Goal: Task Accomplishment & Management: Manage account settings

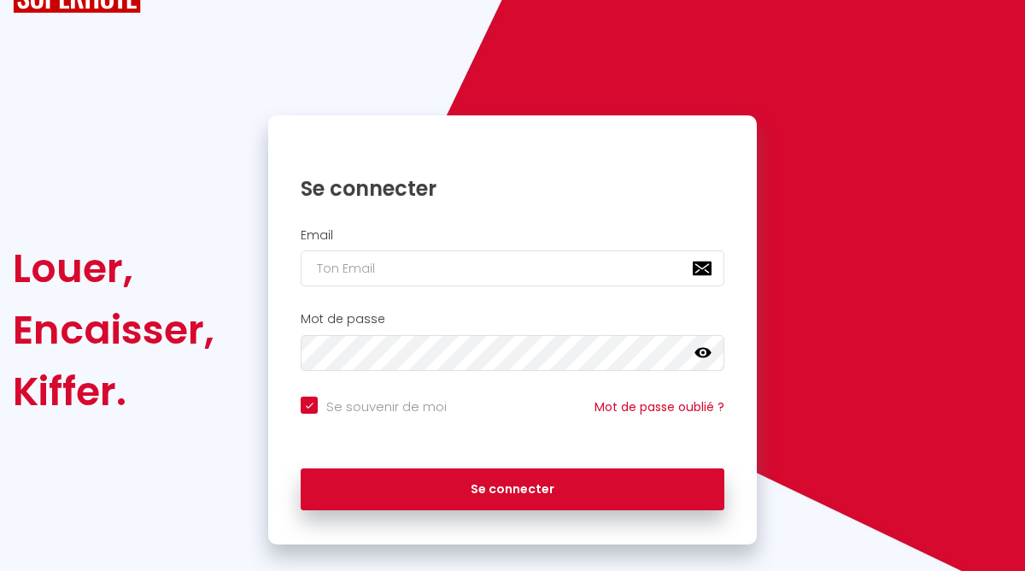
scroll to position [93, 0]
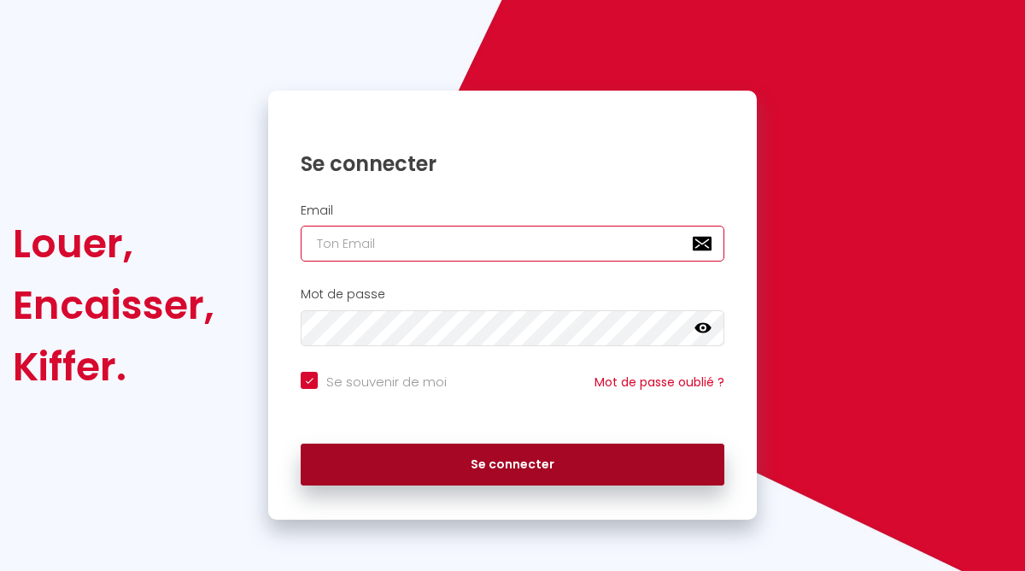
type input "[EMAIL_ADDRESS][DOMAIN_NAME]"
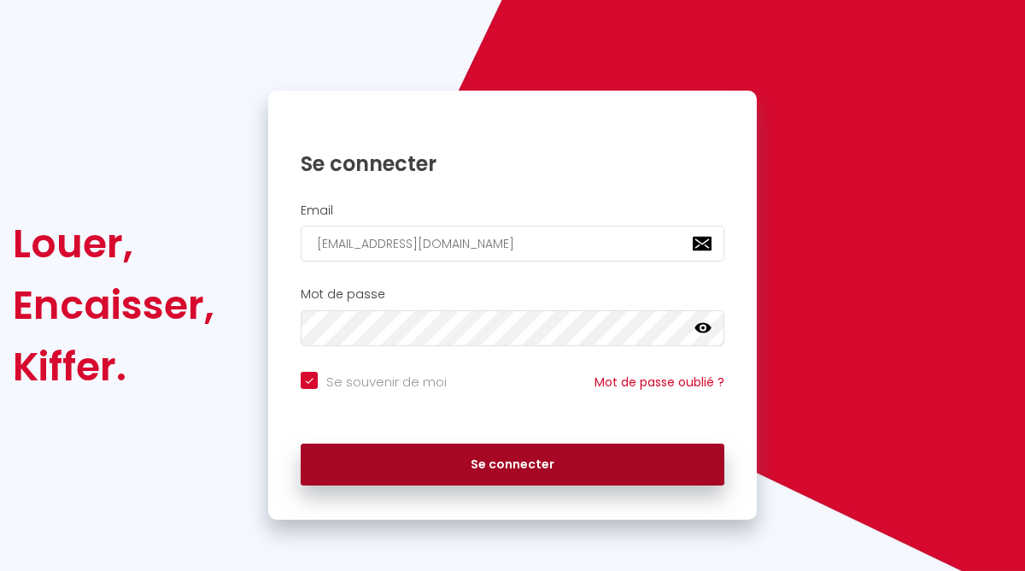
click at [472, 458] on button "Se connecter" at bounding box center [513, 465] width 424 height 43
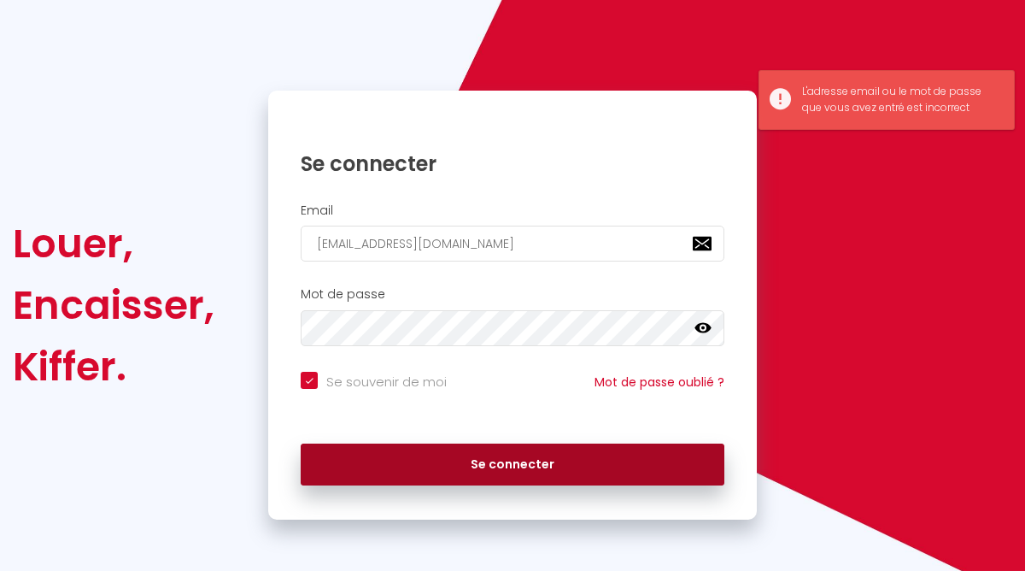
click at [472, 458] on button "Se connecter" at bounding box center [513, 465] width 424 height 43
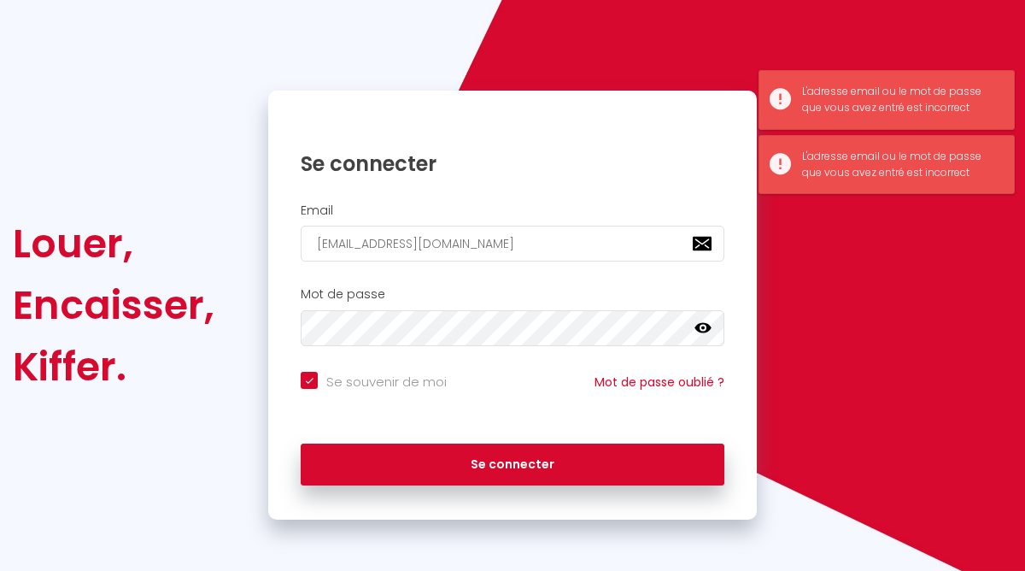
click at [701, 337] on link at bounding box center [703, 331] width 17 height 22
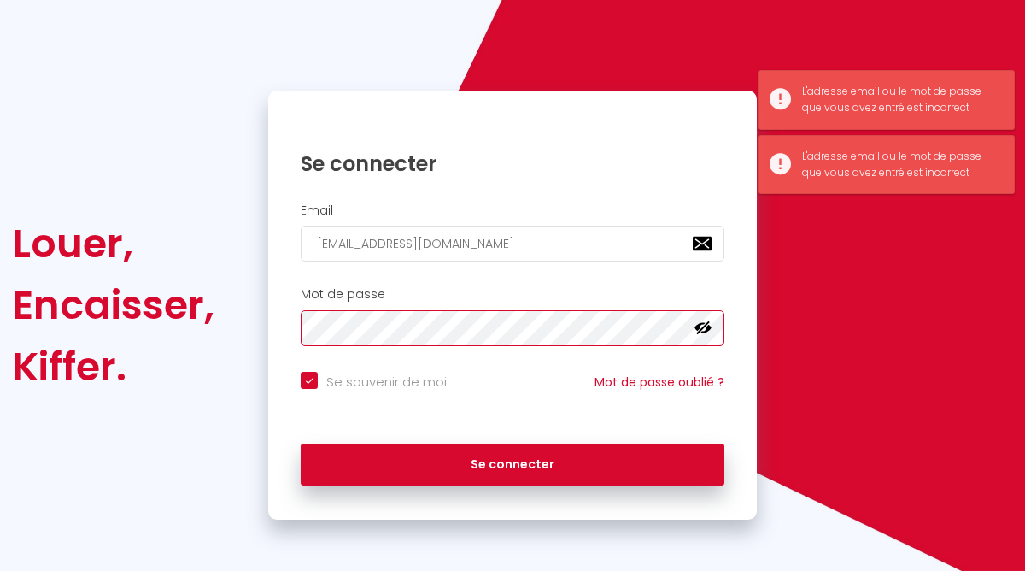
click at [258, 328] on div "Se connecter Email [EMAIL_ADDRESS][DOMAIN_NAME] Mot de passe false Se souvenir …" at bounding box center [512, 305] width 511 height 429
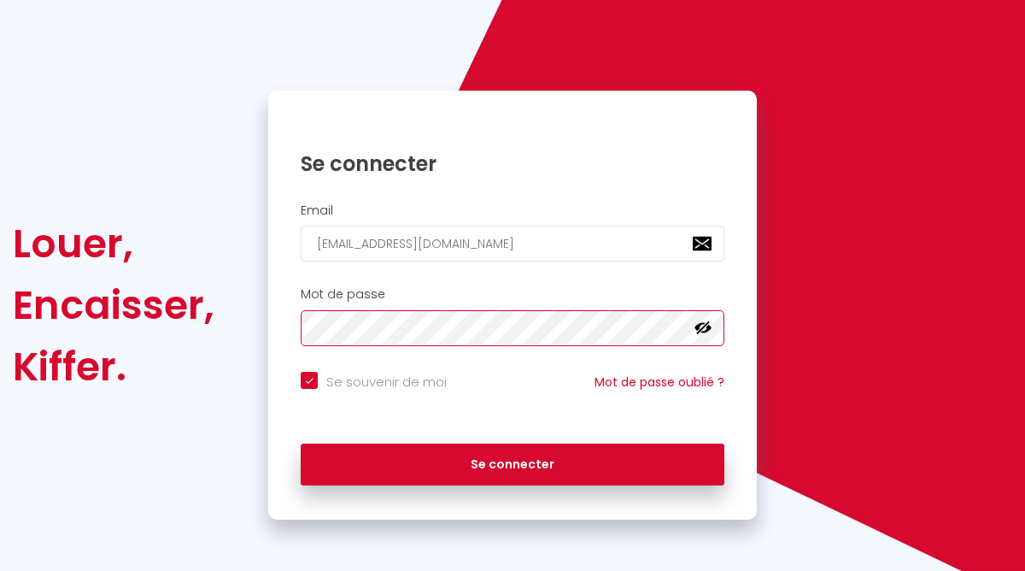
click at [301, 444] on button "Se connecter" at bounding box center [513, 465] width 424 height 43
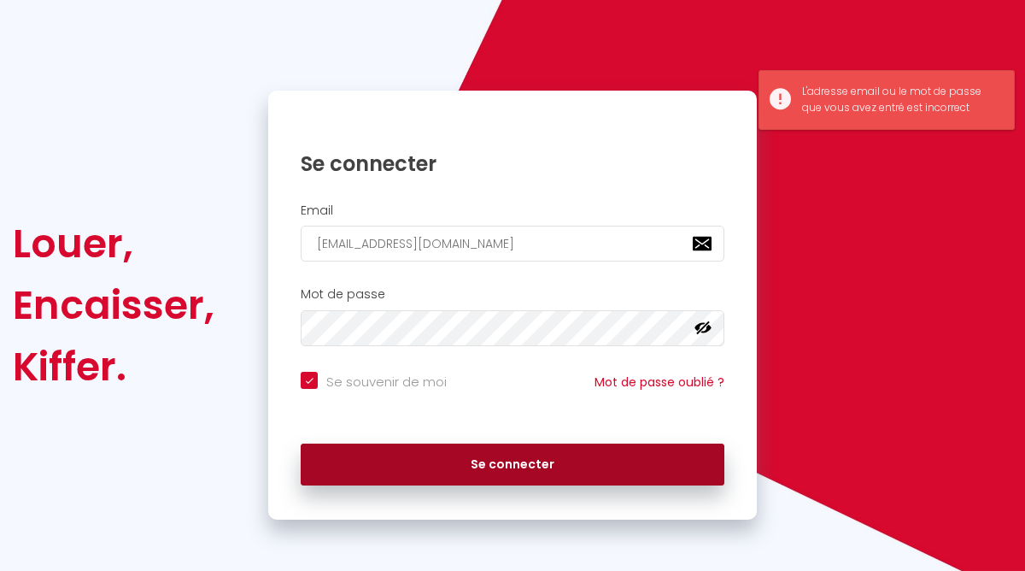
click at [330, 467] on button "Se connecter" at bounding box center [513, 465] width 424 height 43
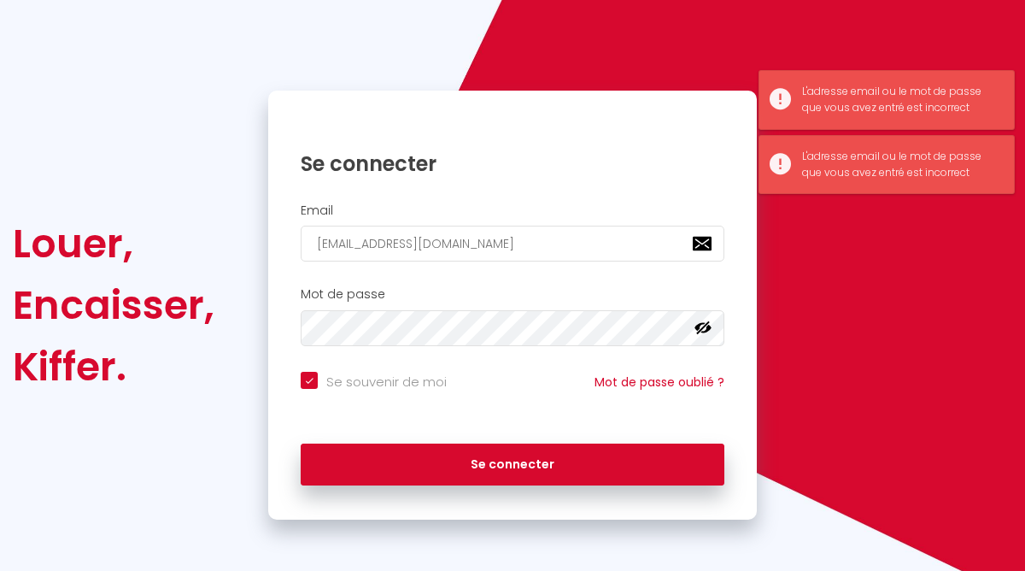
click at [327, 486] on div "Se connecter" at bounding box center [512, 464] width 489 height 77
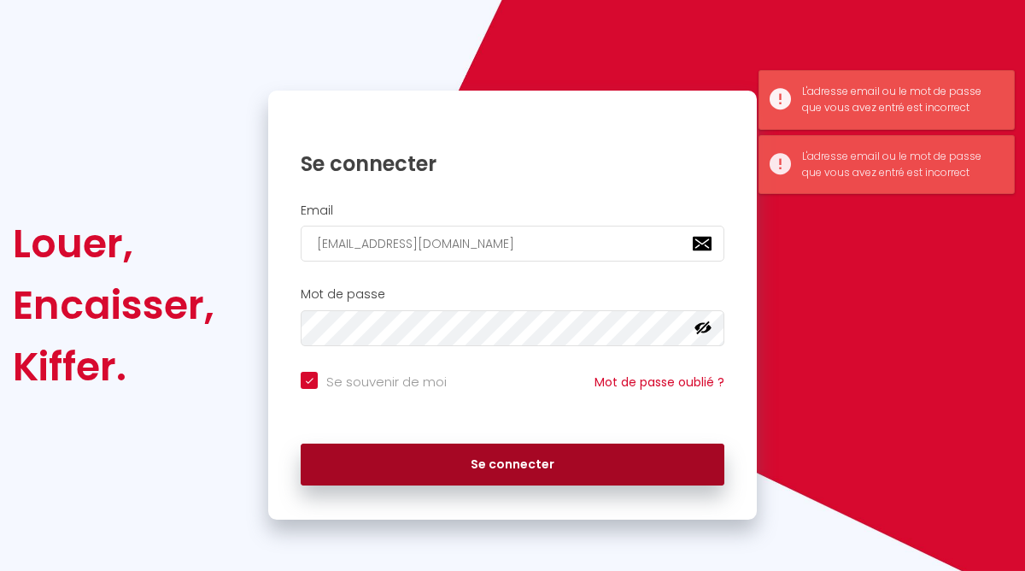
click at [363, 466] on button "Se connecter" at bounding box center [513, 465] width 424 height 43
checkbox input "true"
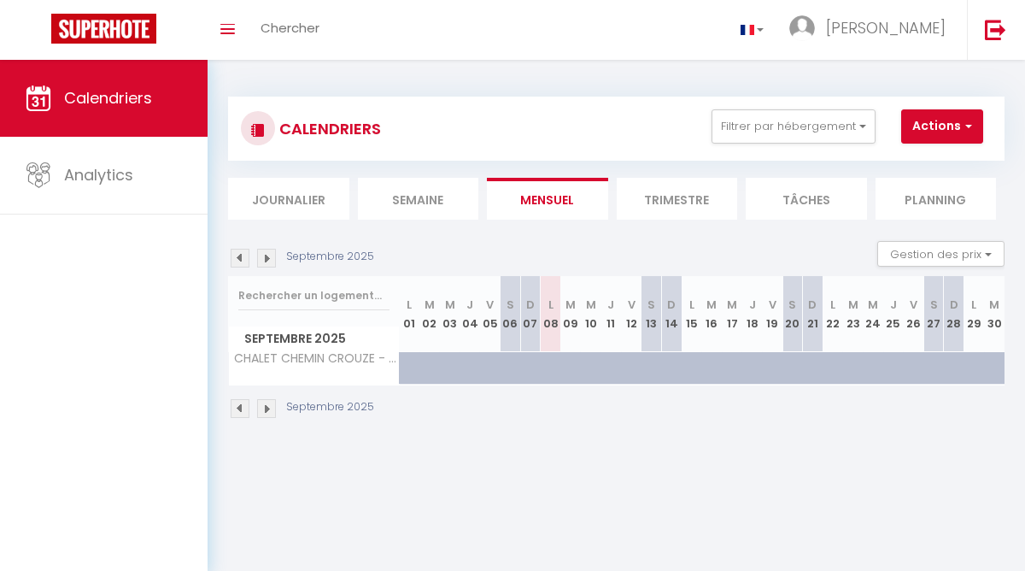
click at [663, 195] on li "Trimestre" at bounding box center [677, 199] width 121 height 42
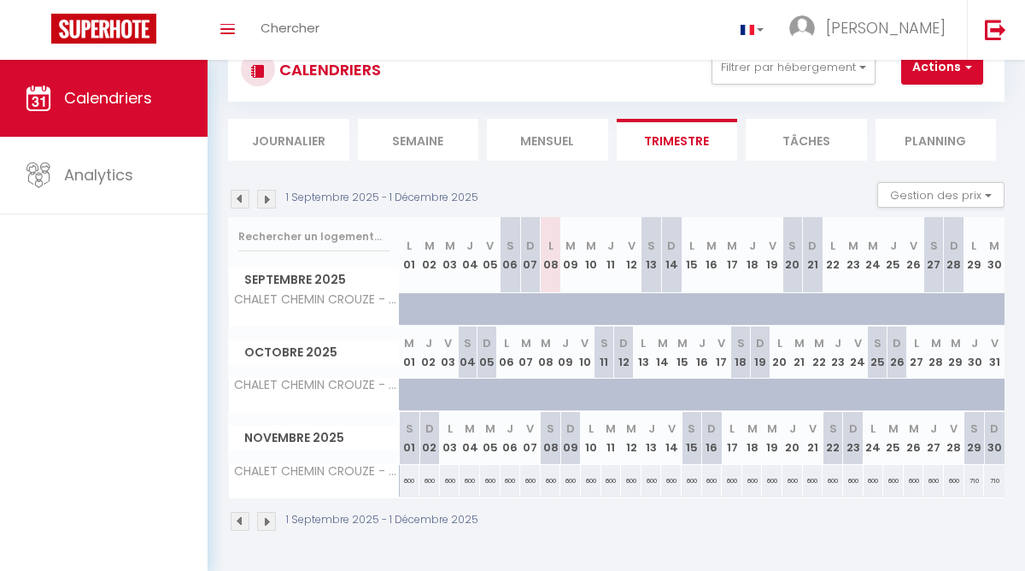
scroll to position [60, 0]
click at [271, 203] on img at bounding box center [266, 198] width 19 height 19
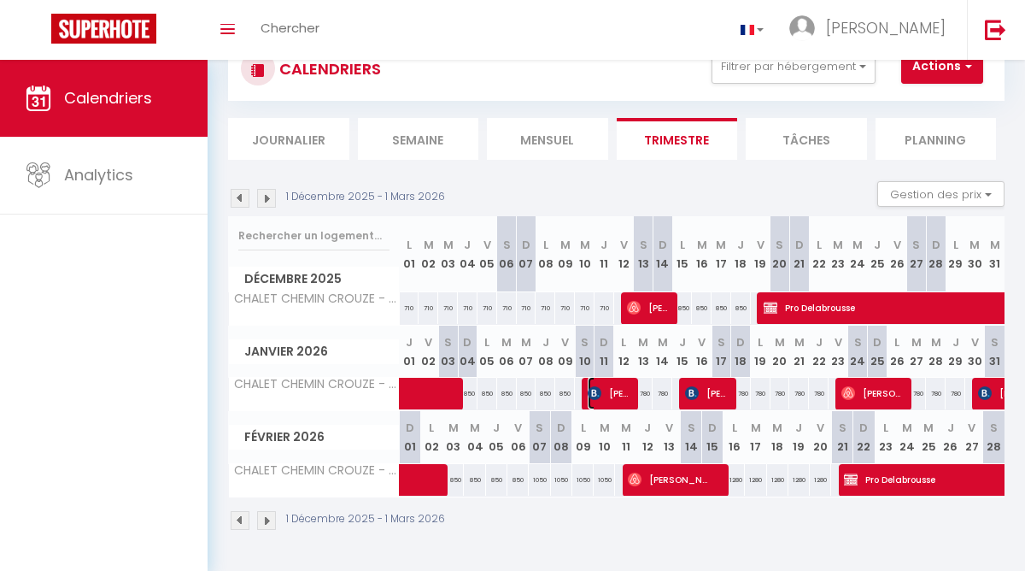
click at [614, 397] on span "[PERSON_NAME]" at bounding box center [611, 393] width 46 height 32
select select "OK"
select select "KO"
select select "0"
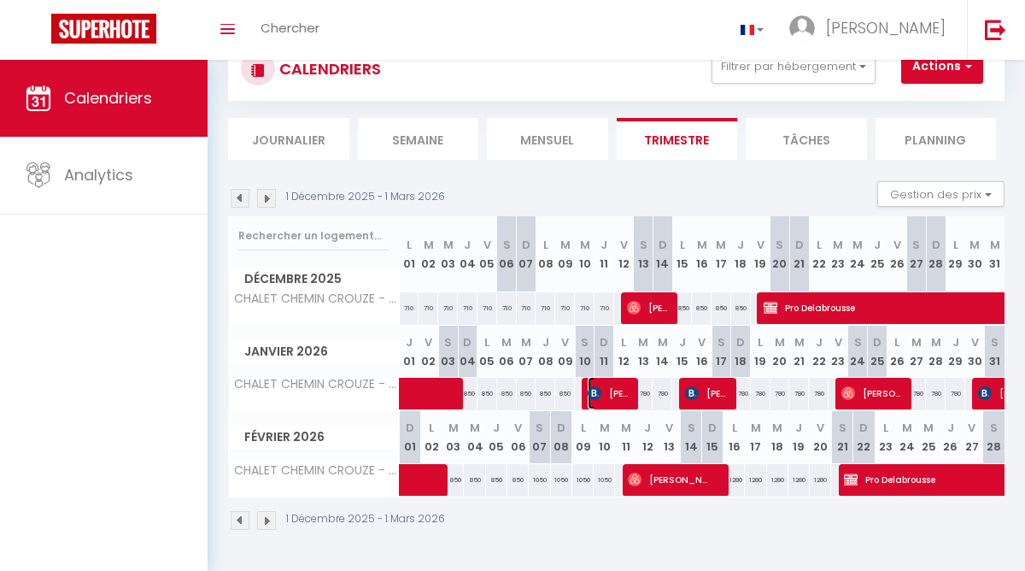
select select "1"
select select
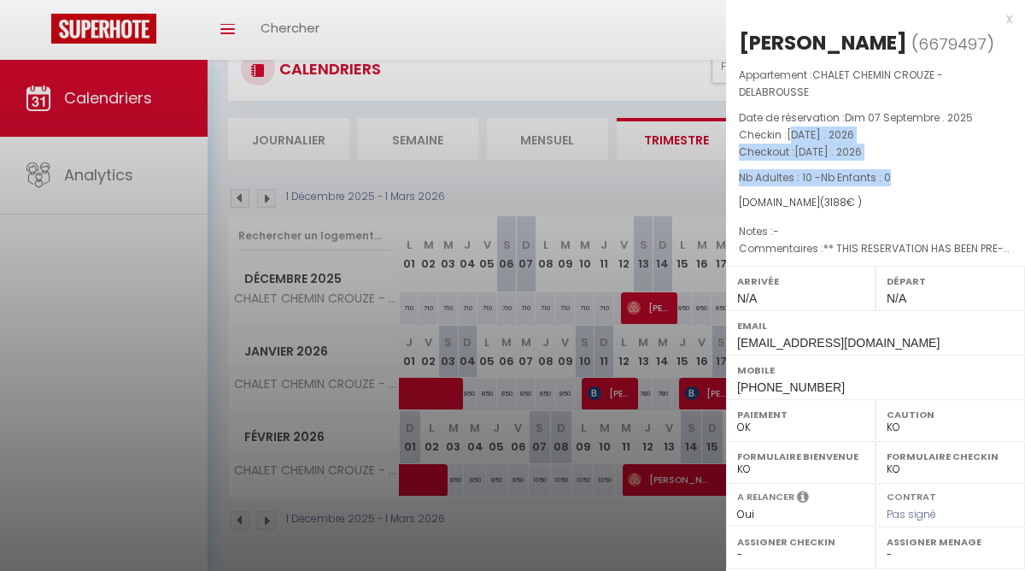
drag, startPoint x: 793, startPoint y: 139, endPoint x: 916, endPoint y: 185, distance: 131.4
click at [916, 185] on div "Appartement : CHALET CHEMIN CROUZE - DELABROUSSE Date de réservation : [DATE] .…" at bounding box center [875, 162] width 299 height 191
click at [915, 185] on p "Nb Adultes : 10 - Nb Enfants : 0" at bounding box center [875, 177] width 273 height 17
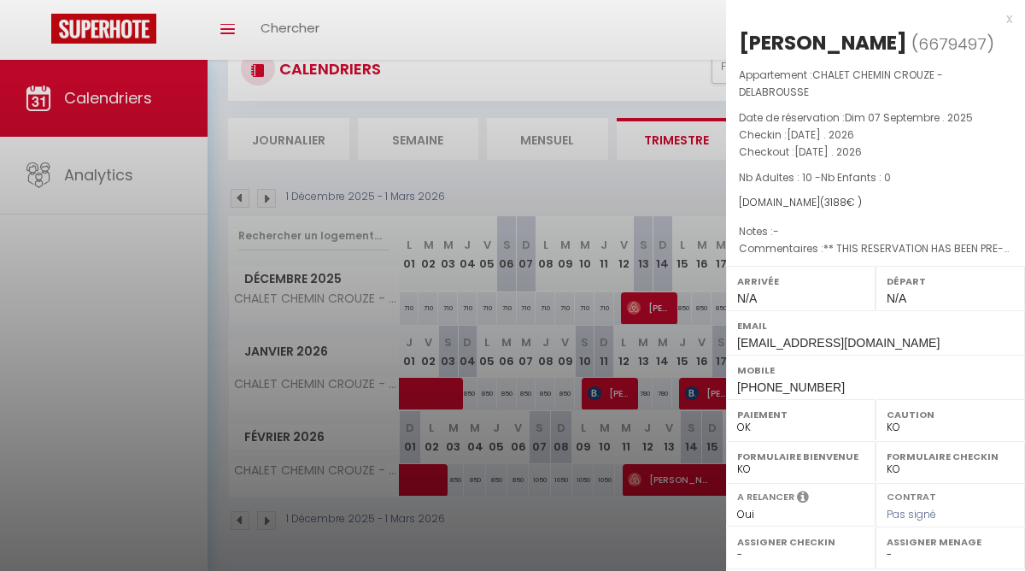
click at [862, 150] on span "[DATE] . 2026" at bounding box center [829, 151] width 68 height 15
click at [1009, 15] on div "x" at bounding box center [869, 19] width 286 height 21
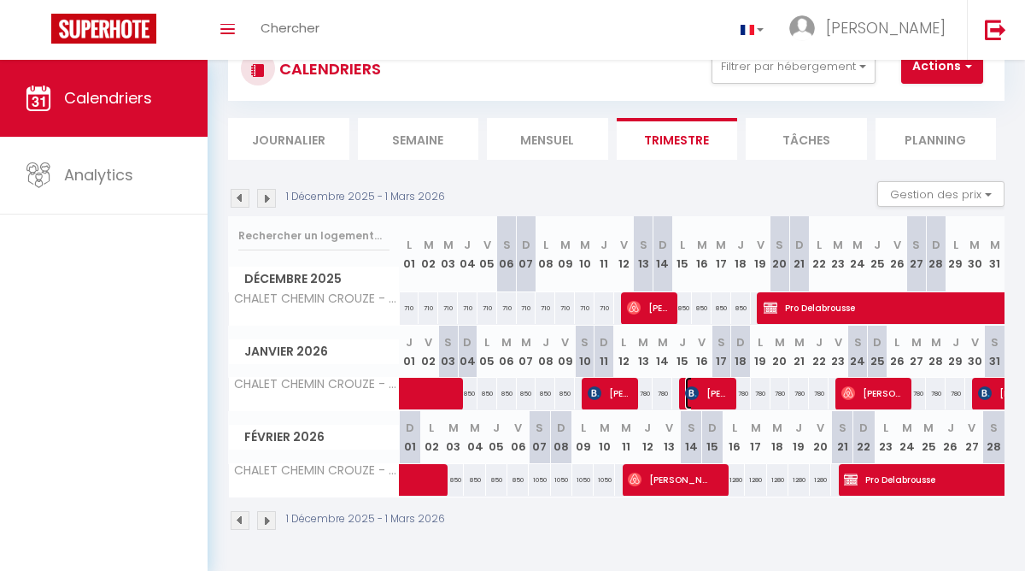
click at [710, 392] on span "[PERSON_NAME]" at bounding box center [708, 393] width 46 height 32
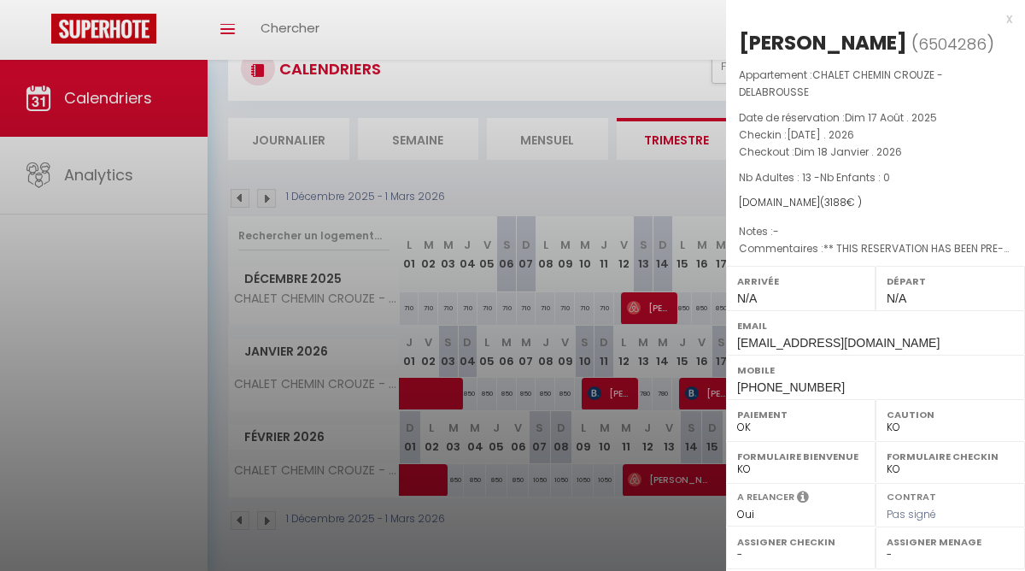
click at [1008, 15] on div "x" at bounding box center [869, 19] width 286 height 21
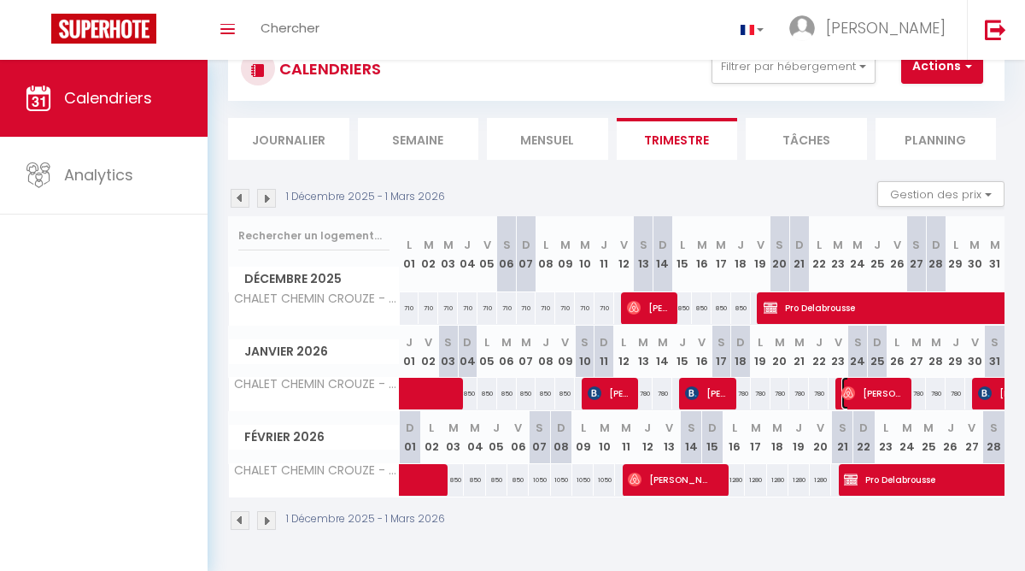
click at [876, 391] on span "[PERSON_NAME]" at bounding box center [875, 393] width 66 height 32
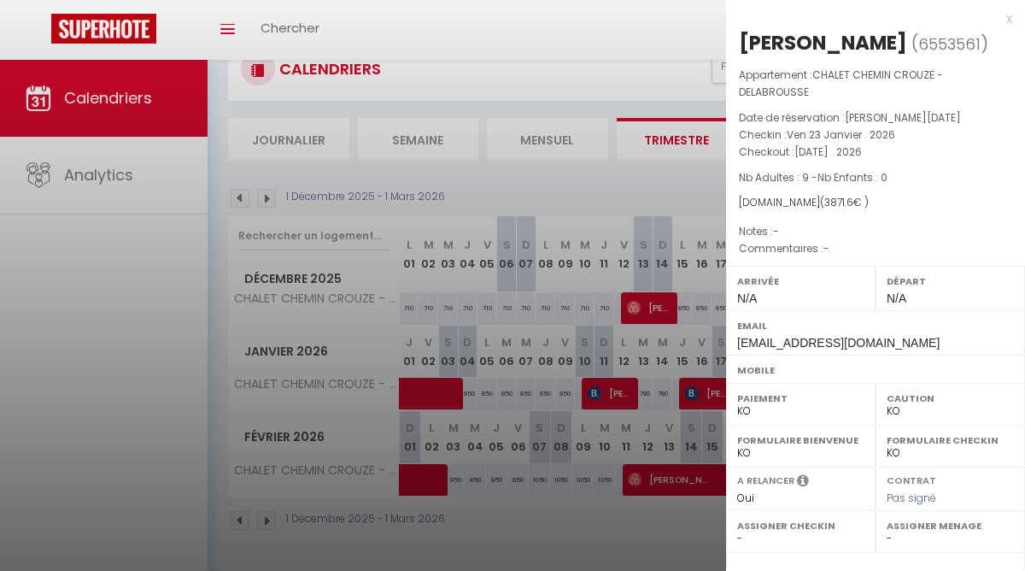
click at [1008, 22] on div "x" at bounding box center [869, 19] width 286 height 21
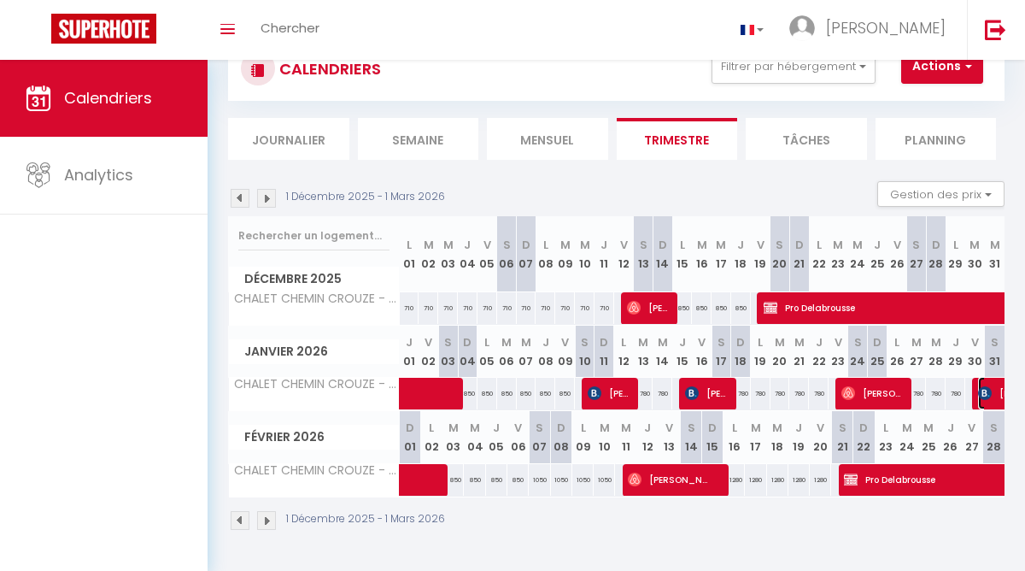
click at [986, 399] on img at bounding box center [985, 393] width 14 height 14
select select "OK"
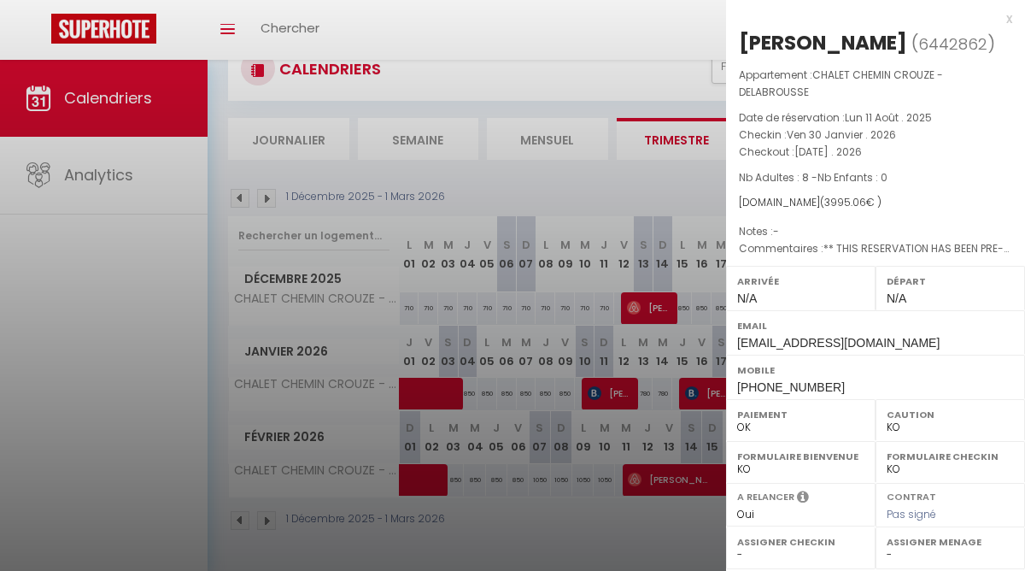
click at [1009, 21] on div "x" at bounding box center [869, 19] width 286 height 21
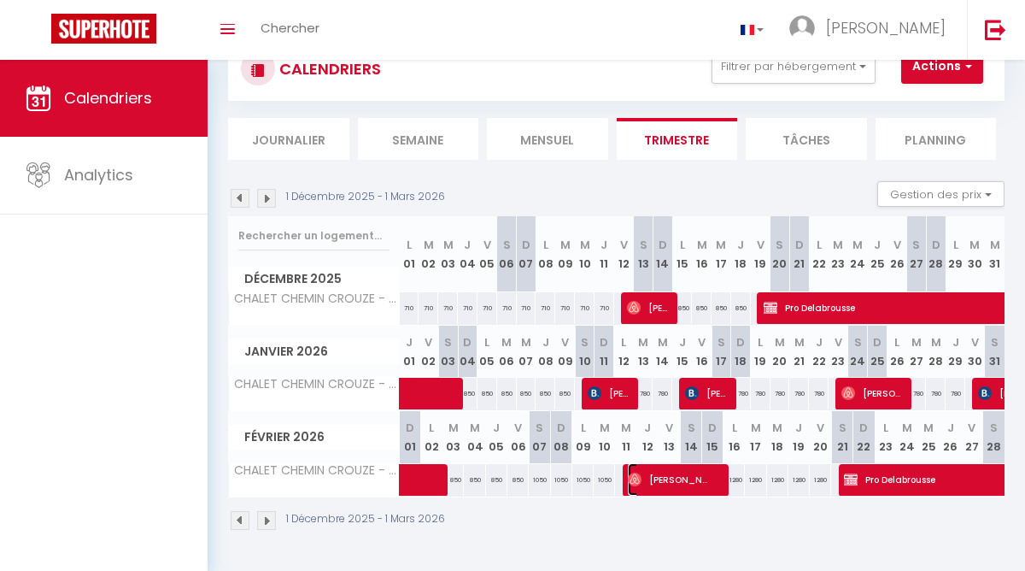
click at [670, 469] on span "[PERSON_NAME]" at bounding box center [670, 479] width 85 height 32
select select "OK"
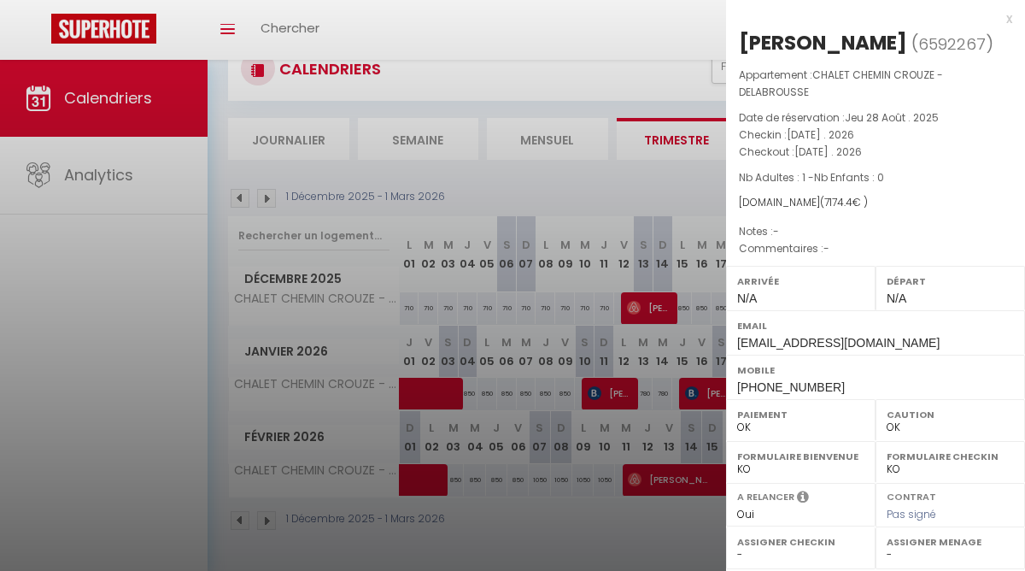
click at [1012, 20] on div "x" at bounding box center [869, 19] width 286 height 21
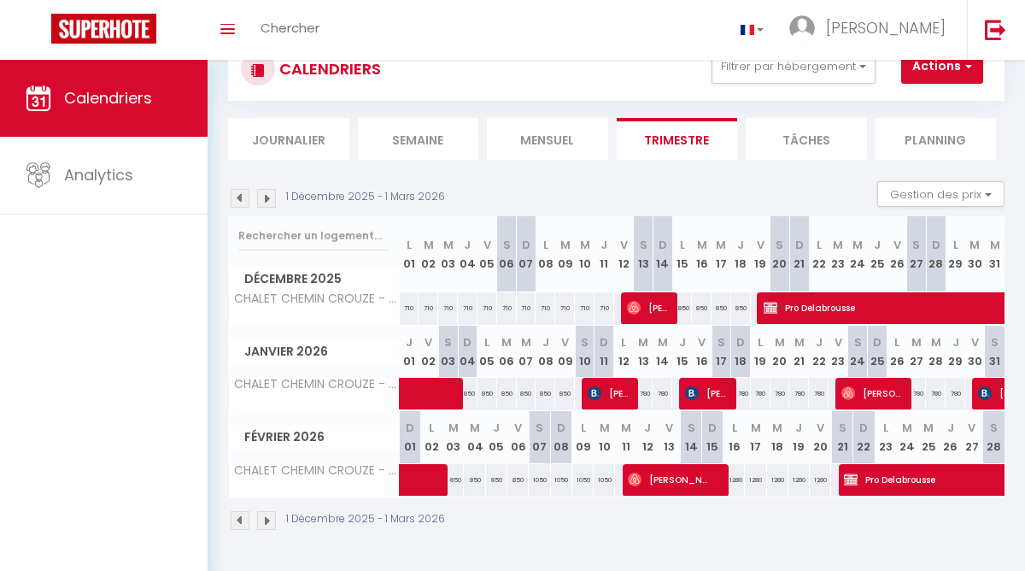
click at [271, 201] on img at bounding box center [266, 198] width 19 height 19
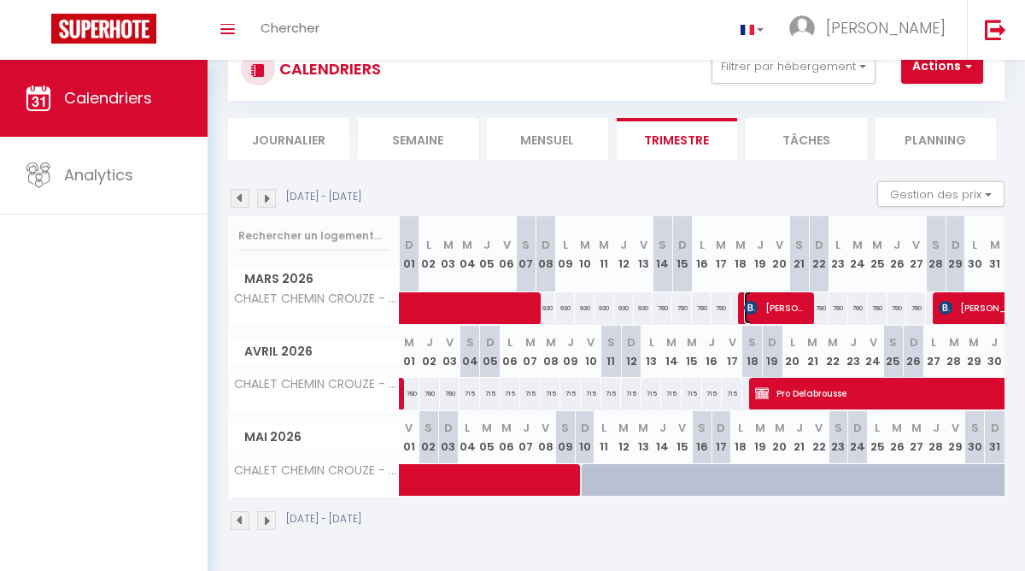
click at [787, 310] on span "[PERSON_NAME]" at bounding box center [777, 307] width 66 height 32
select select "KO"
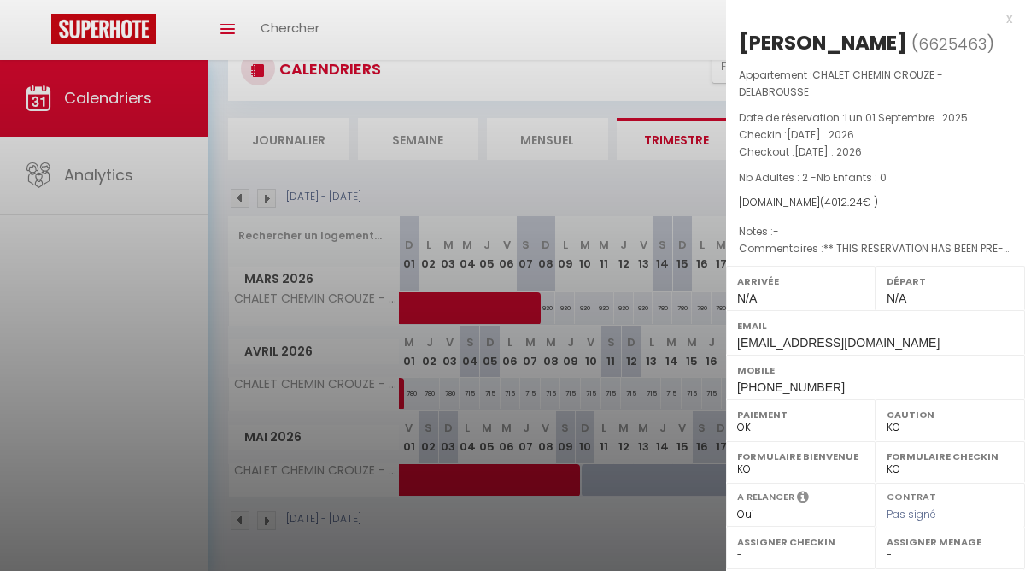
click at [1006, 17] on div "x" at bounding box center [869, 19] width 286 height 21
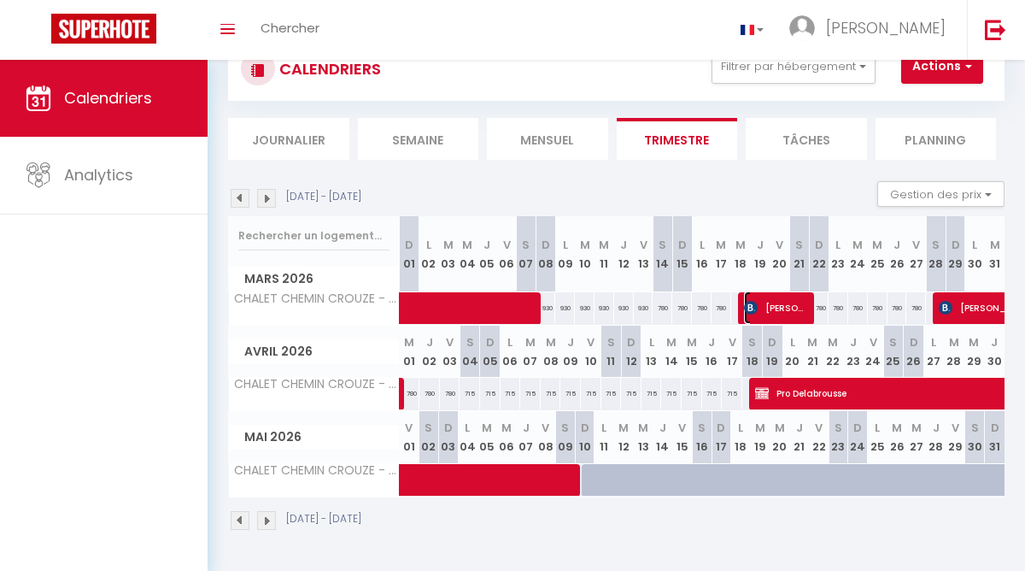
click at [791, 311] on span "[PERSON_NAME]" at bounding box center [777, 307] width 66 height 32
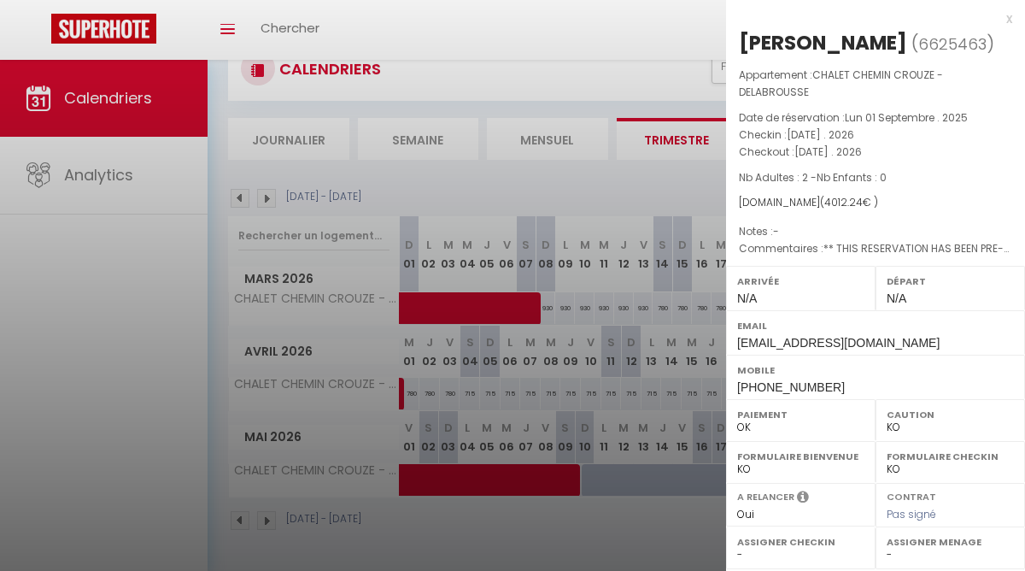
click at [1012, 26] on div "x" at bounding box center [869, 19] width 286 height 21
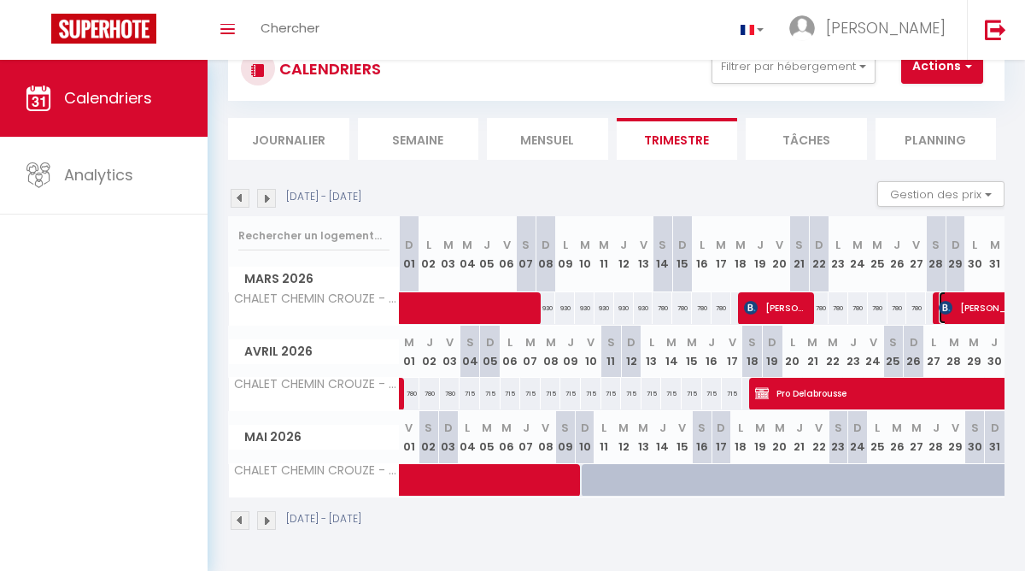
click at [965, 308] on span "[PERSON_NAME]" at bounding box center [1017, 307] width 157 height 32
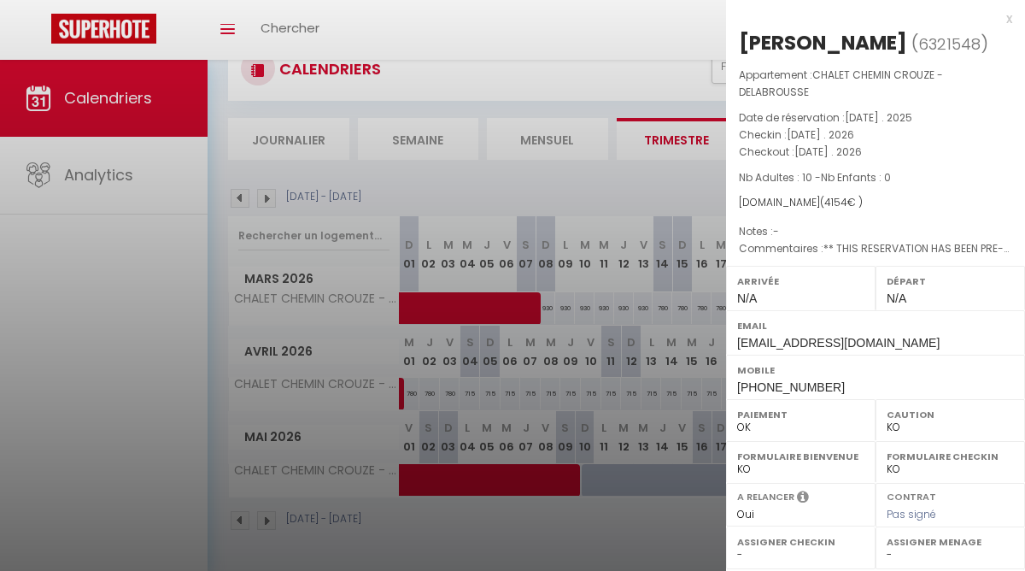
click at [1010, 24] on div "x" at bounding box center [869, 19] width 286 height 21
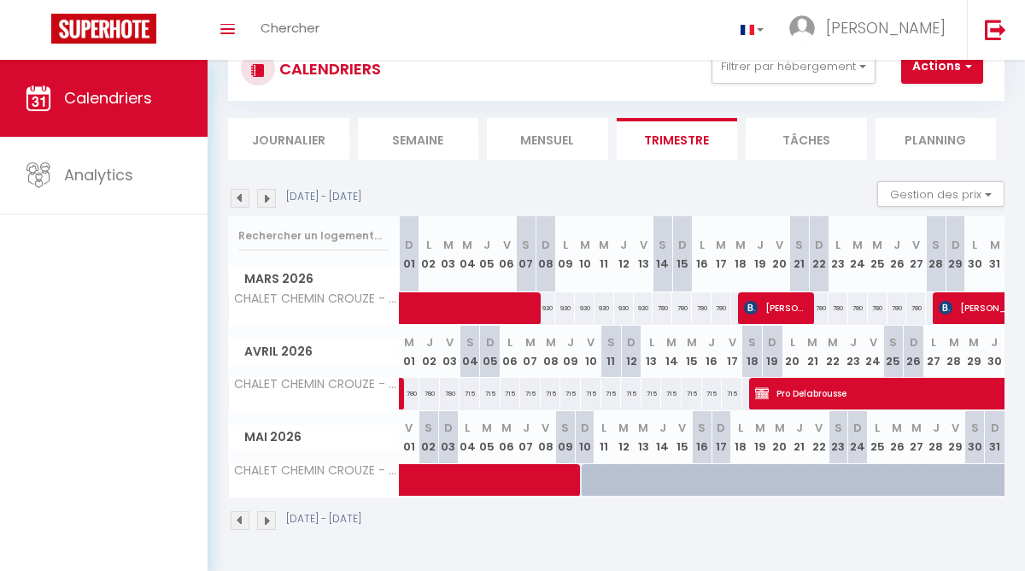
scroll to position [58, 0]
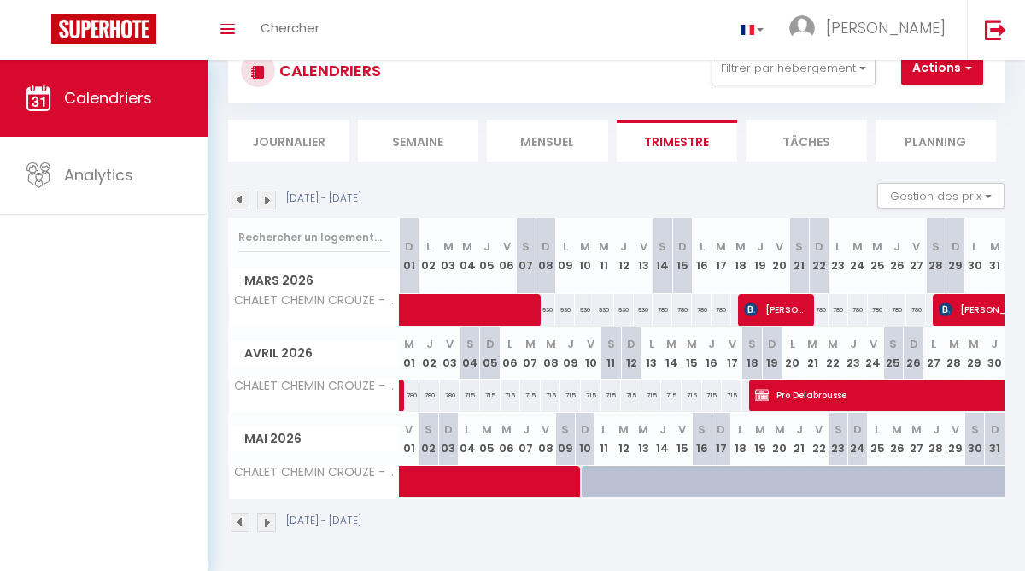
click at [241, 203] on img at bounding box center [240, 200] width 19 height 19
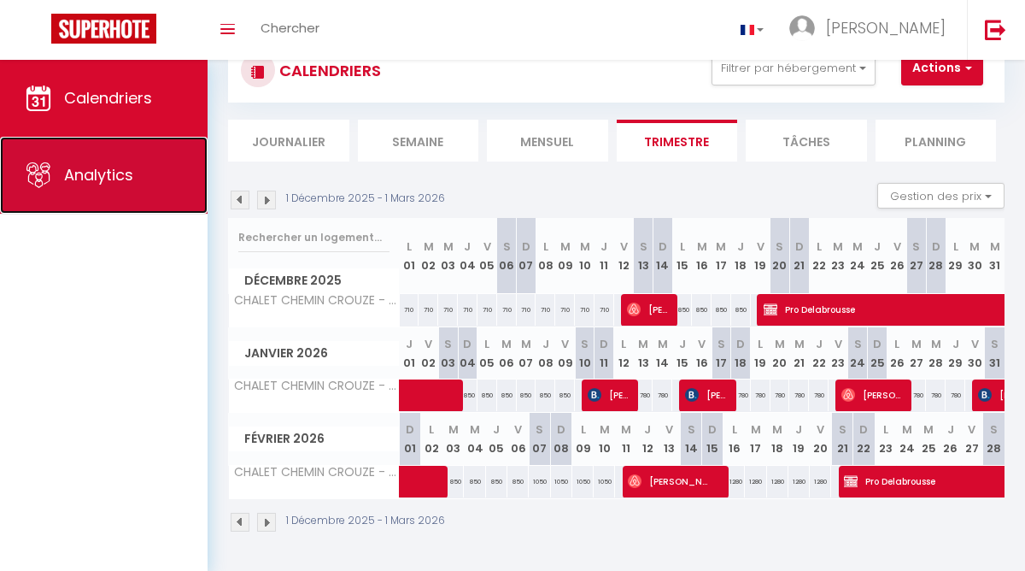
click at [91, 166] on span "Analytics" at bounding box center [98, 174] width 69 height 21
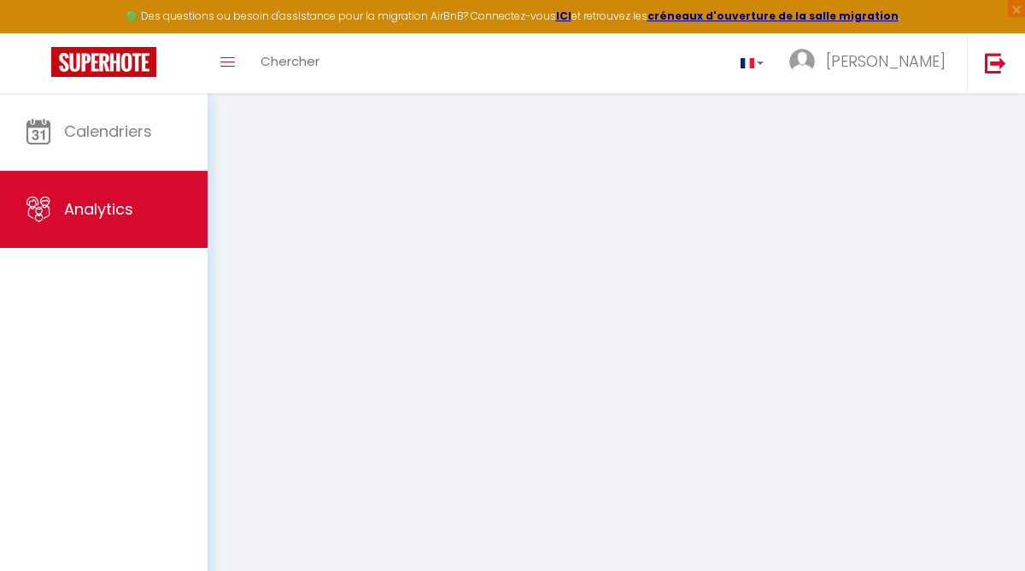
select select "2025"
select select "9"
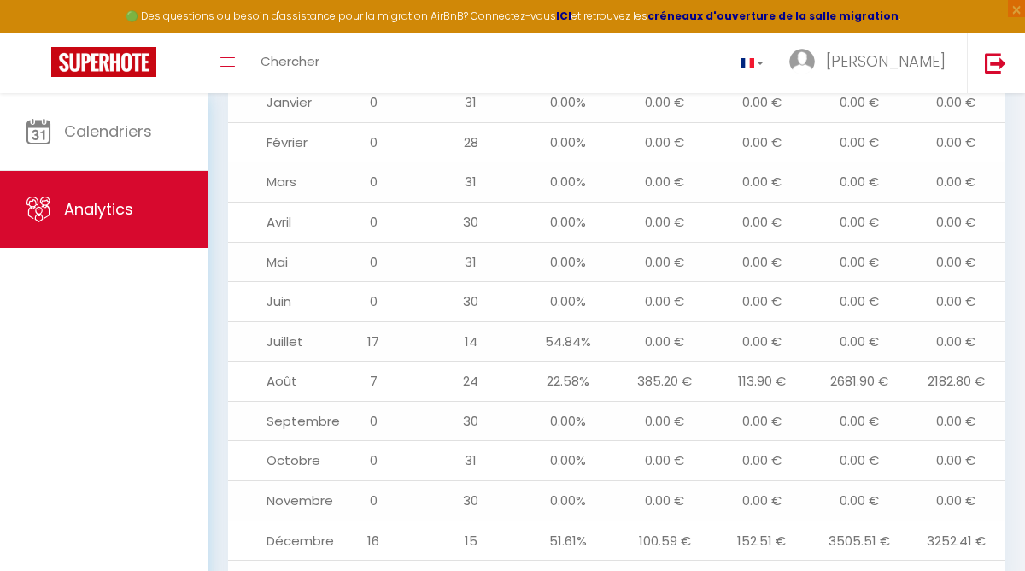
scroll to position [1821, 0]
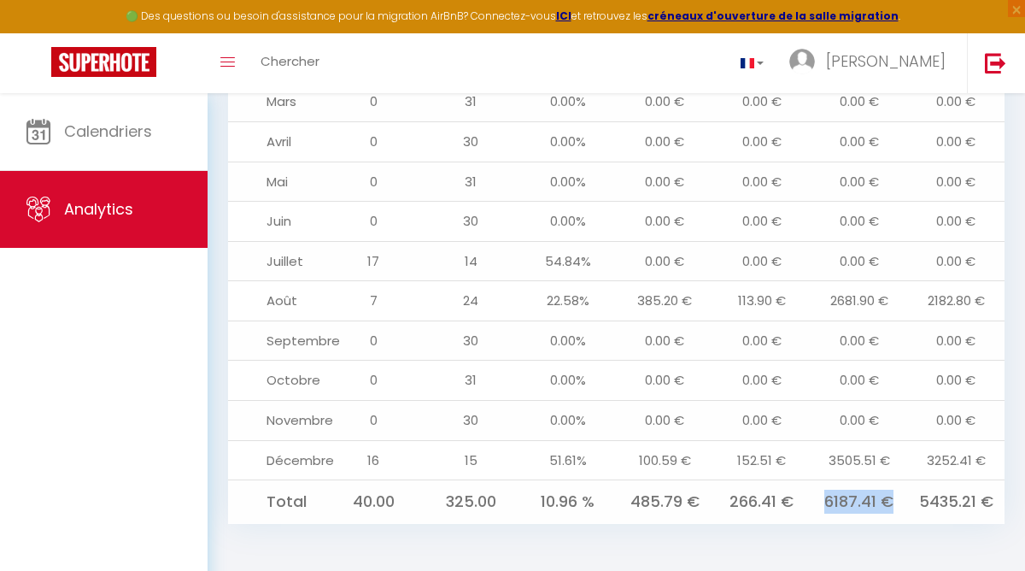
drag, startPoint x: 825, startPoint y: 502, endPoint x: 898, endPoint y: 502, distance: 73.5
click at [898, 502] on td "6187.41 €" at bounding box center [859, 502] width 97 height 44
drag, startPoint x: 916, startPoint y: 502, endPoint x: 978, endPoint y: 502, distance: 61.5
click at [978, 502] on td "5435.21 €" at bounding box center [956, 502] width 97 height 44
click at [921, 502] on td "5435.21 €" at bounding box center [956, 502] width 97 height 44
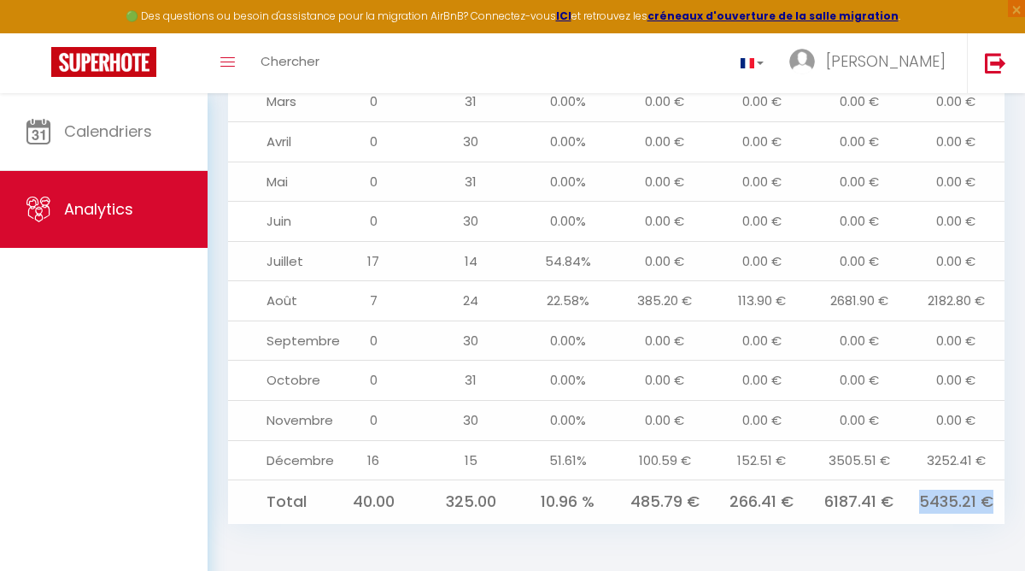
drag, startPoint x: 921, startPoint y: 502, endPoint x: 987, endPoint y: 499, distance: 65.9
click at [987, 499] on td "5435.21 €" at bounding box center [956, 502] width 97 height 44
drag, startPoint x: 922, startPoint y: 299, endPoint x: 980, endPoint y: 308, distance: 58.9
click at [980, 308] on td "2182.80 €" at bounding box center [956, 301] width 97 height 40
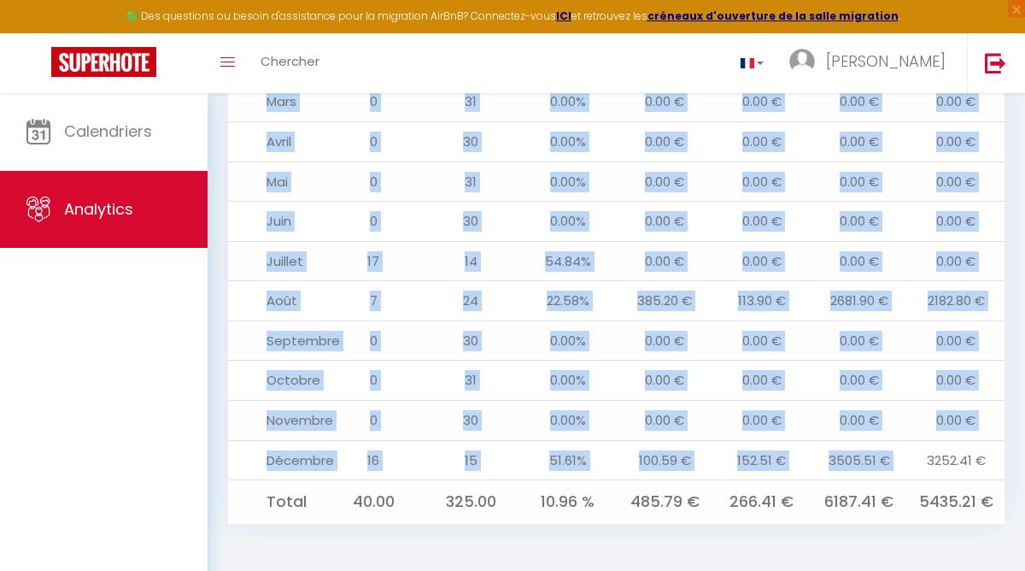
drag, startPoint x: 919, startPoint y: 453, endPoint x: 1008, endPoint y: 454, distance: 89.7
click at [973, 456] on td "3252.41 €" at bounding box center [956, 460] width 97 height 40
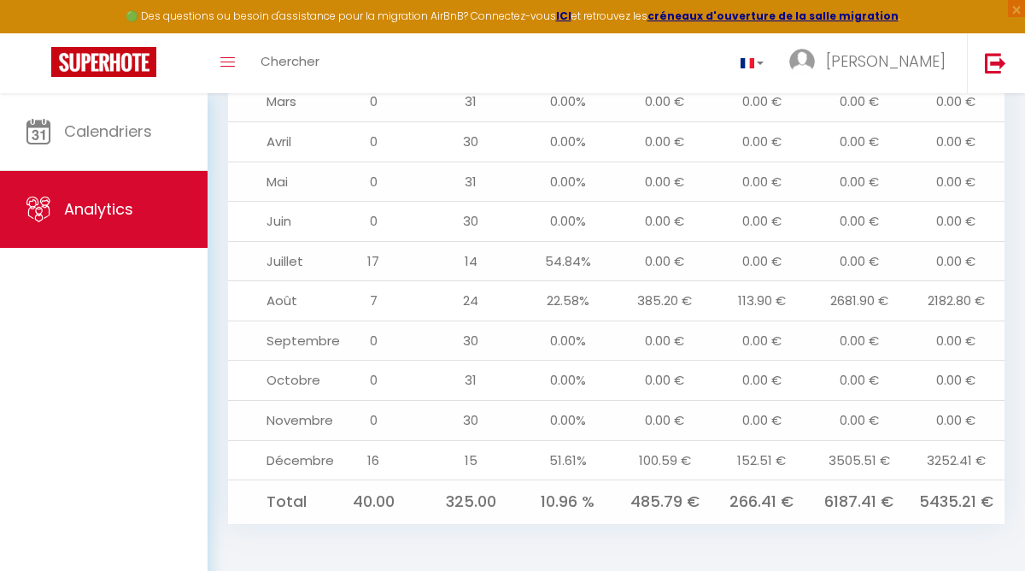
scroll to position [1816, 0]
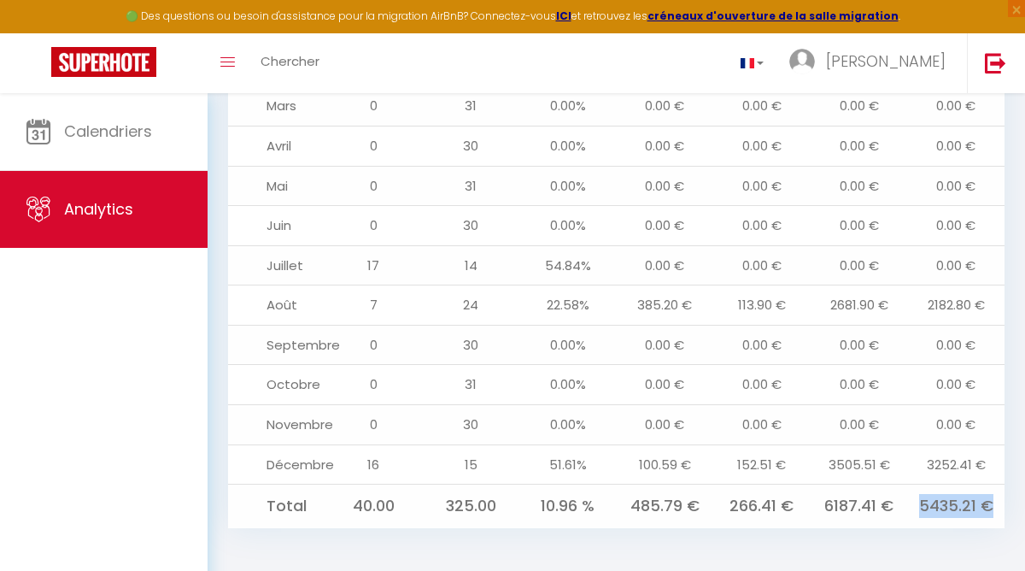
drag, startPoint x: 919, startPoint y: 503, endPoint x: 991, endPoint y: 509, distance: 72.0
click at [991, 509] on td "5435.21 €" at bounding box center [956, 507] width 97 height 44
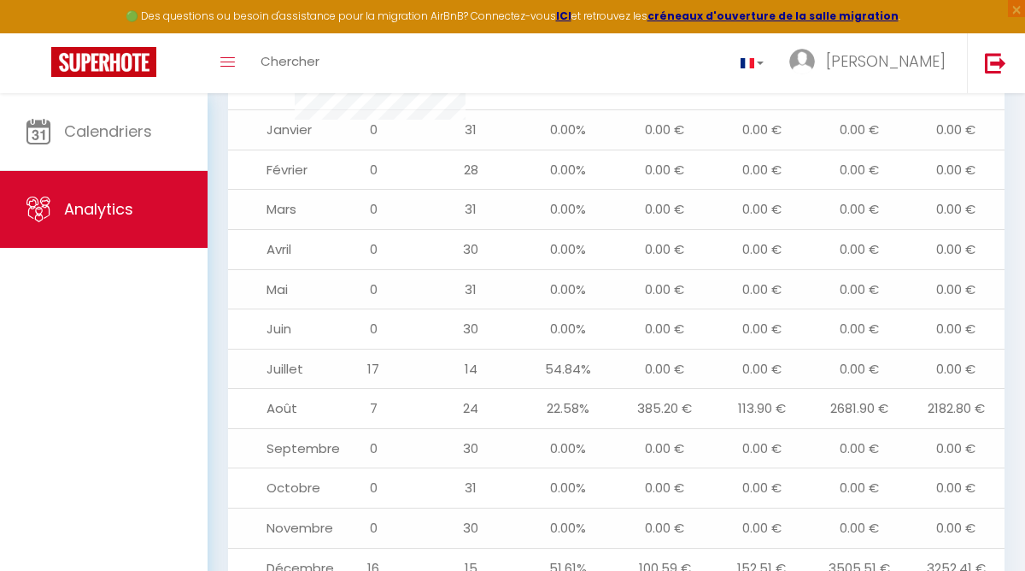
scroll to position [1821, 0]
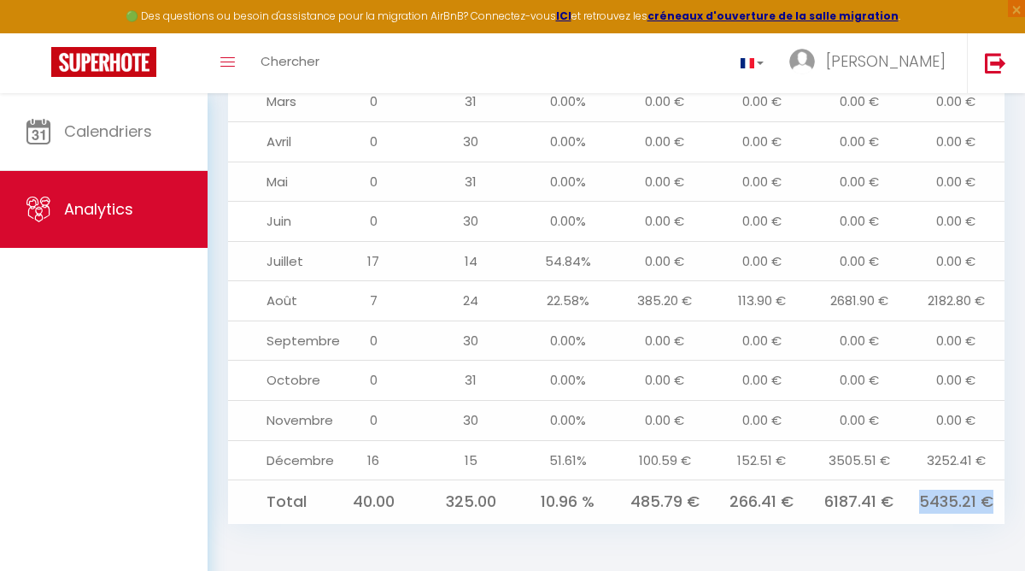
click at [991, 509] on td "5435.21 €" at bounding box center [956, 502] width 97 height 44
drag, startPoint x: 922, startPoint y: 499, endPoint x: 988, endPoint y: 502, distance: 65.9
click at [988, 502] on td "5435.21 €" at bounding box center [956, 502] width 97 height 44
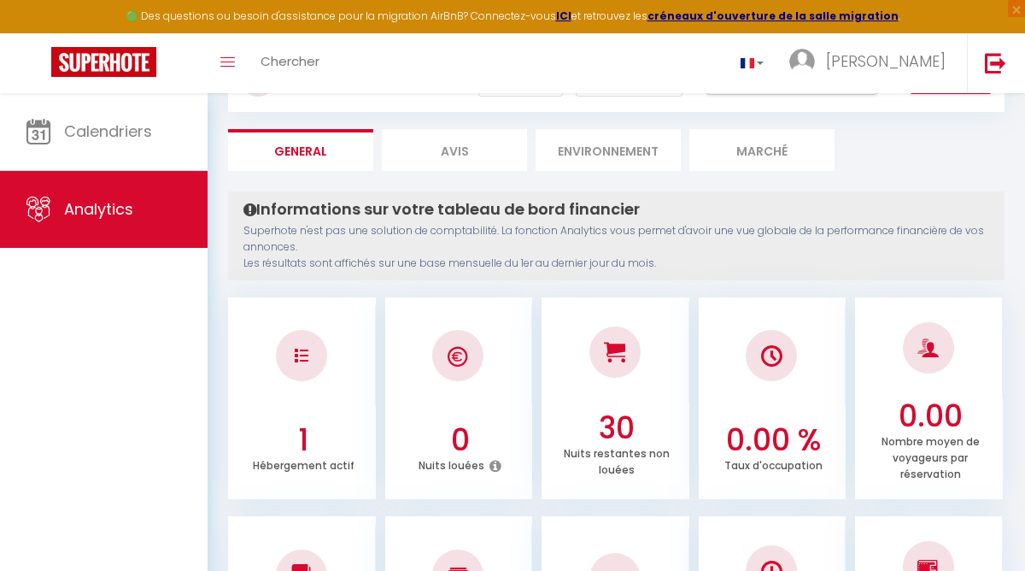
scroll to position [0, 0]
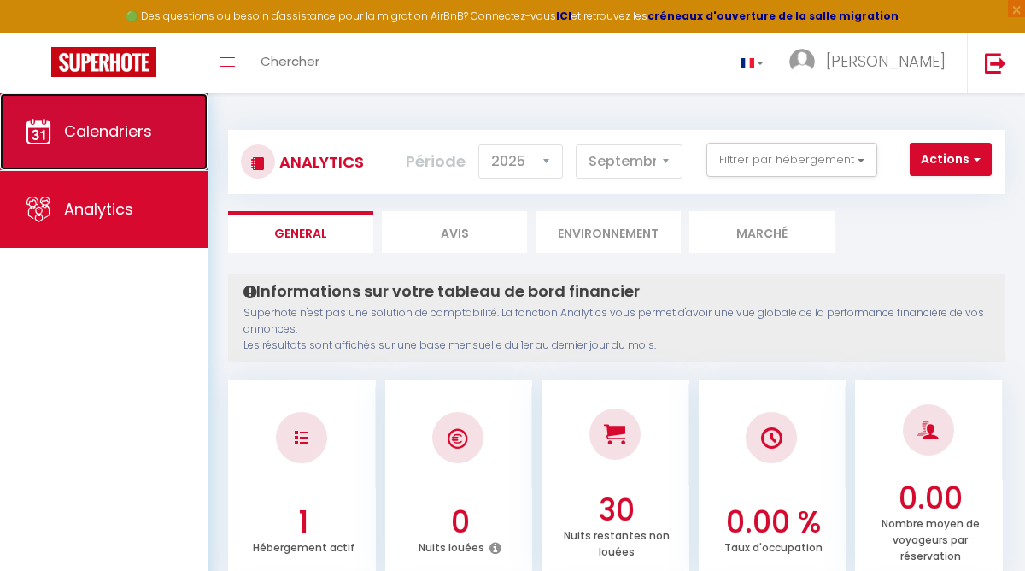
click at [161, 148] on link "Calendriers" at bounding box center [104, 131] width 208 height 77
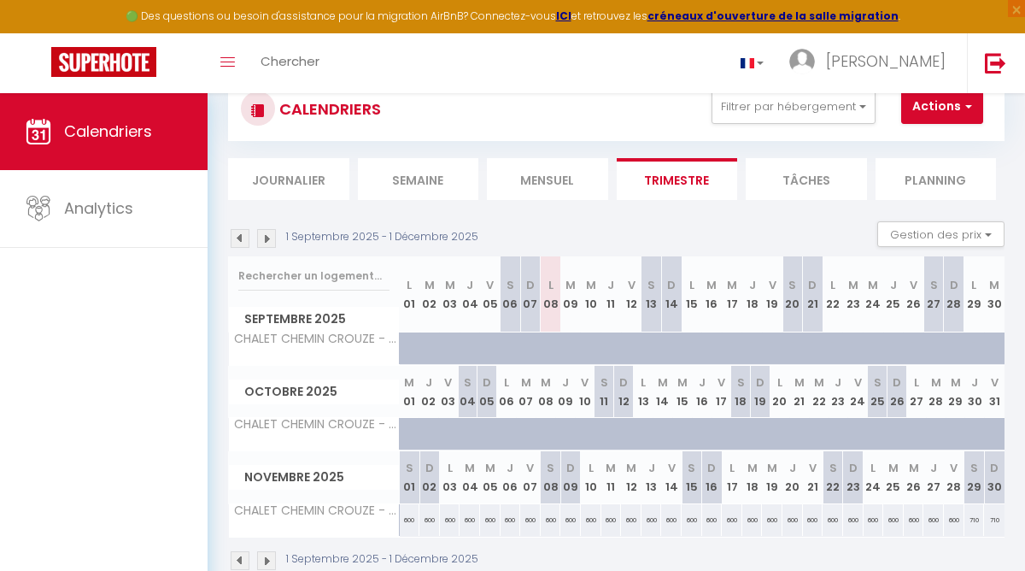
scroll to position [93, 0]
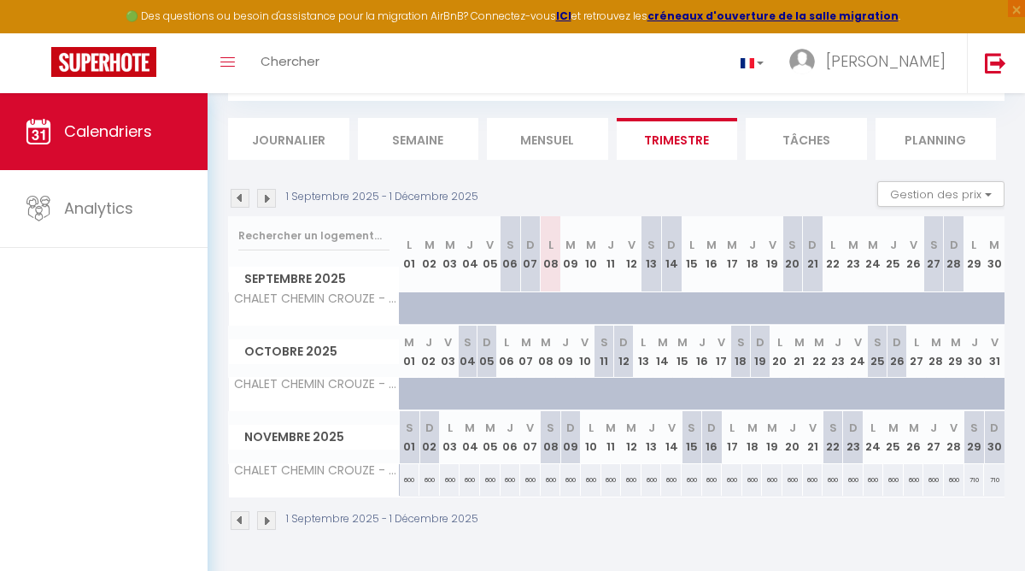
click at [277, 521] on div "1 Septembre 2025 - 1 Décembre 2025" at bounding box center [356, 520] width 256 height 19
click at [273, 520] on img at bounding box center [266, 520] width 19 height 19
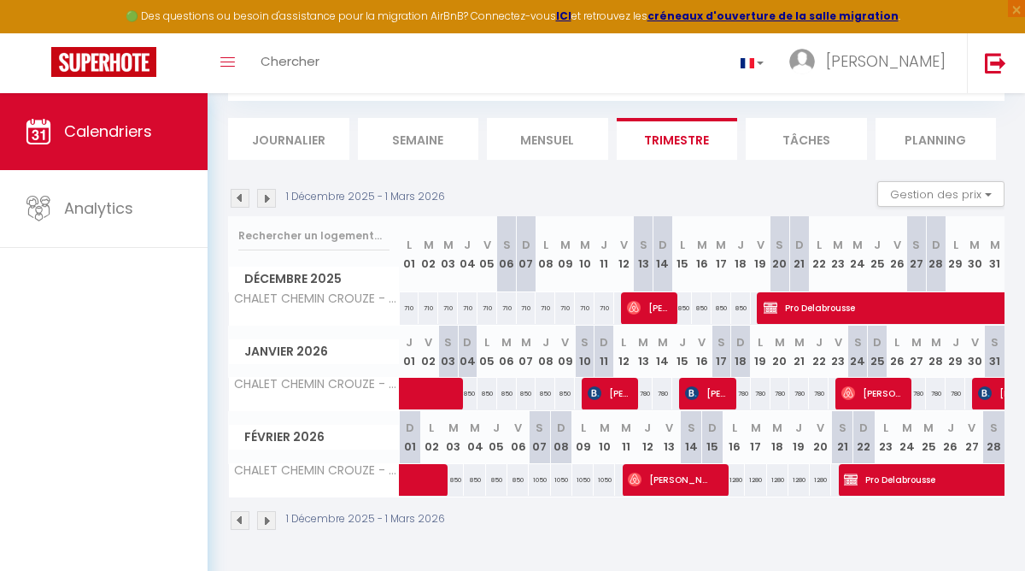
drag, startPoint x: 497, startPoint y: 304, endPoint x: 529, endPoint y: 304, distance: 31.6
click at [529, 305] on tr "CHALET CHEMIN CROUZE - DELABROUSSE 710 710 710 710 710 710 710 710 710 710 710" at bounding box center [617, 307] width 777 height 33
click at [529, 303] on div "710" at bounding box center [527, 308] width 20 height 32
type input "710"
type input "[DATE]"
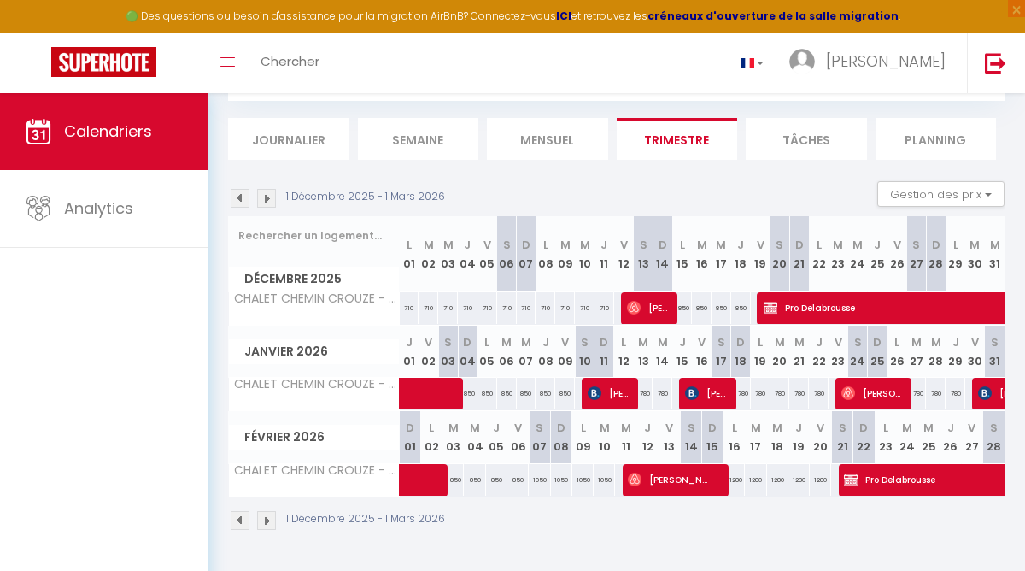
type input "[DATE]"
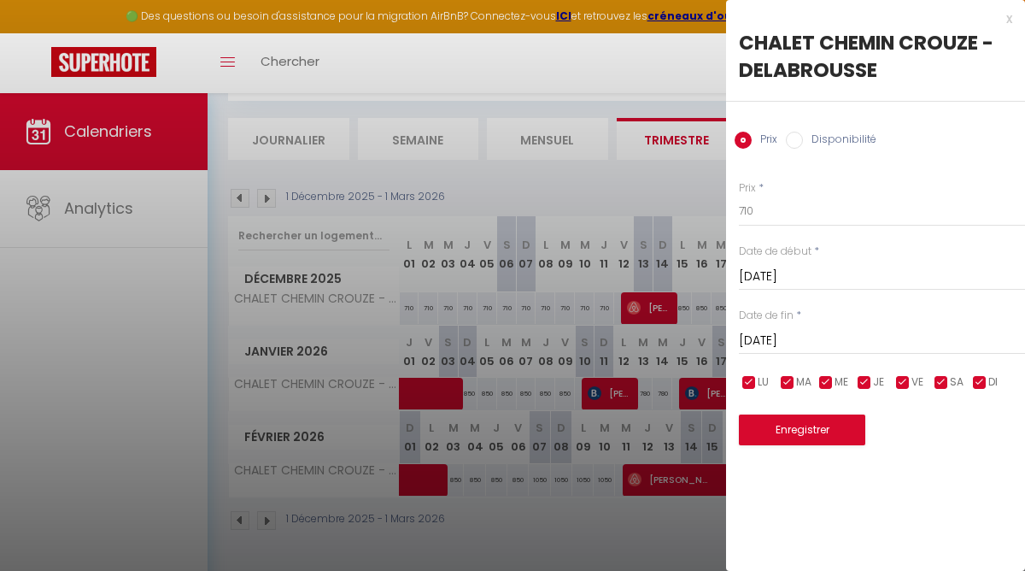
click at [799, 138] on input "Disponibilité" at bounding box center [794, 140] width 17 height 17
radio input "true"
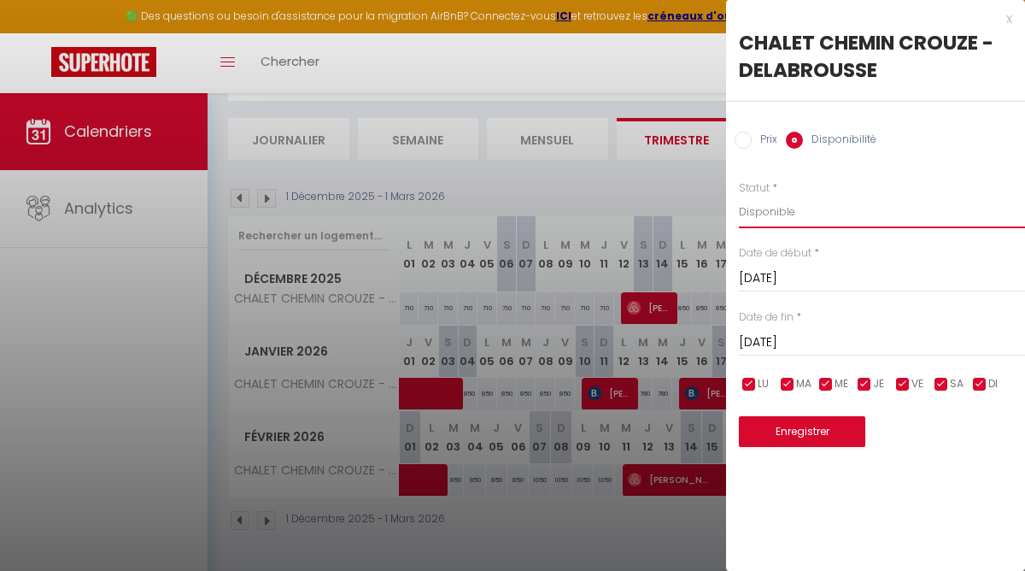
click at [795, 199] on select "Disponible Indisponible" at bounding box center [882, 212] width 286 height 32
click at [740, 143] on input "Prix" at bounding box center [743, 140] width 17 height 17
radio input "true"
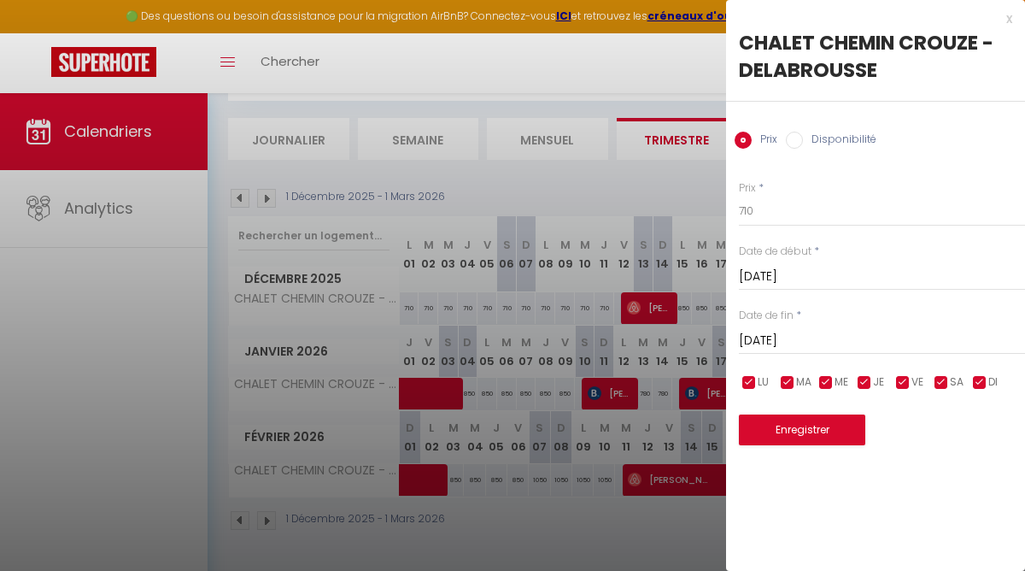
click at [795, 142] on input "Disponibilité" at bounding box center [794, 140] width 17 height 17
radio input "true"
radio input "false"
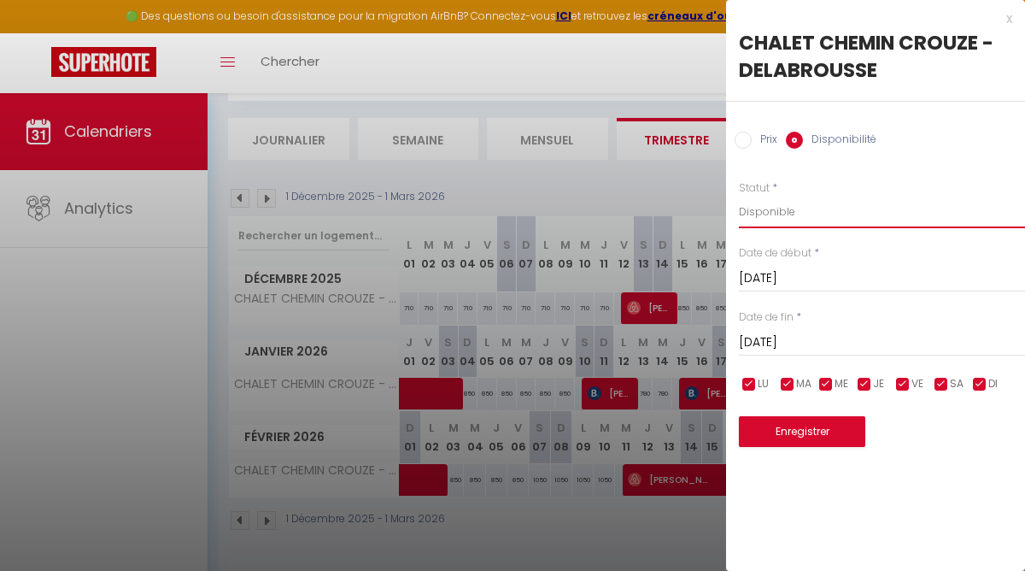
click at [765, 213] on select "Disponible Indisponible" at bounding box center [882, 212] width 286 height 32
select select "0"
click at [739, 196] on select "Disponible Indisponible" at bounding box center [882, 212] width 286 height 32
click at [772, 273] on input "[DATE]" at bounding box center [882, 278] width 286 height 22
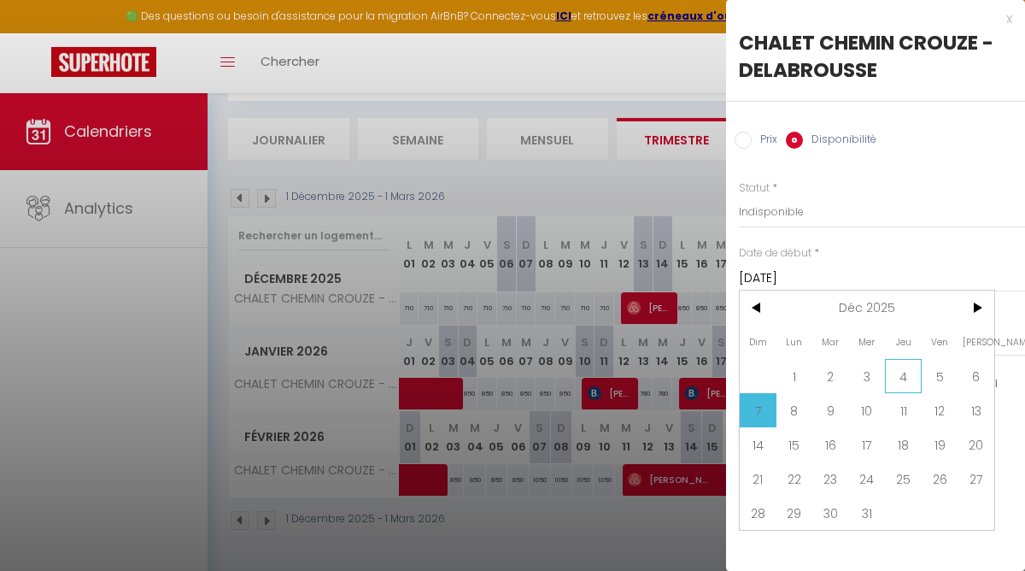
click at [914, 377] on span "4" at bounding box center [903, 376] width 37 height 34
type input "[DATE]"
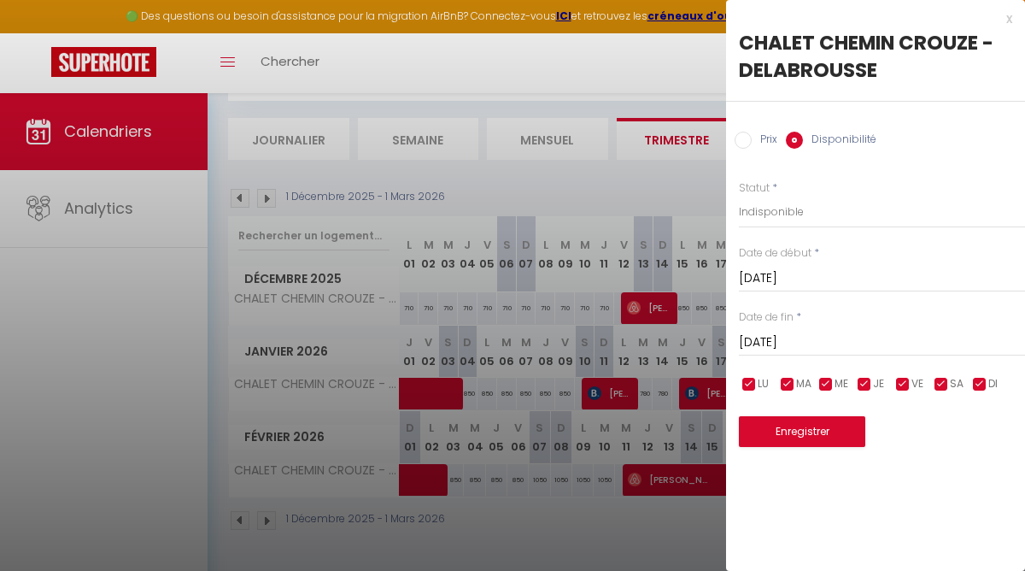
click at [810, 341] on input "[DATE]" at bounding box center [882, 343] width 286 height 22
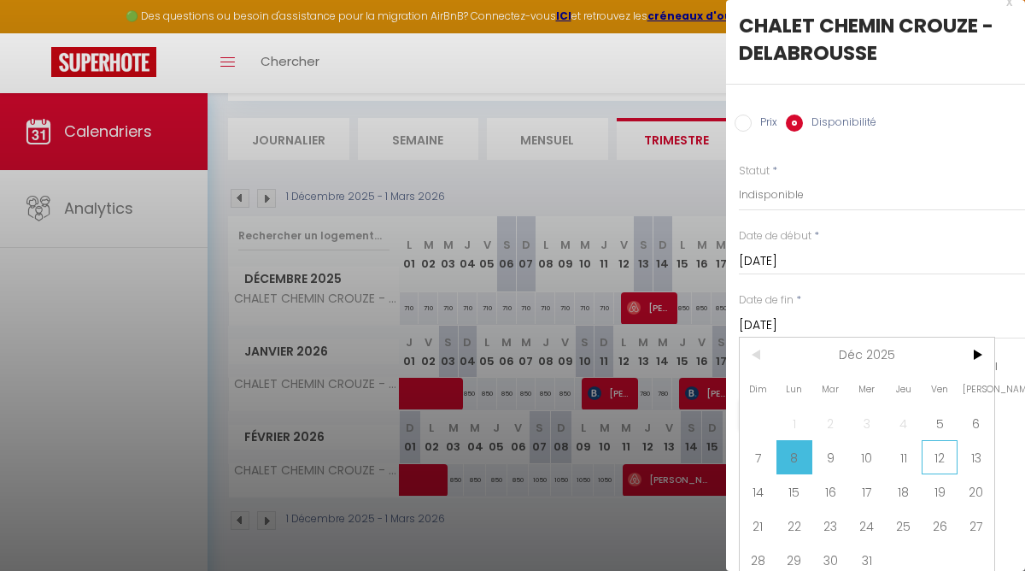
scroll to position [23, 0]
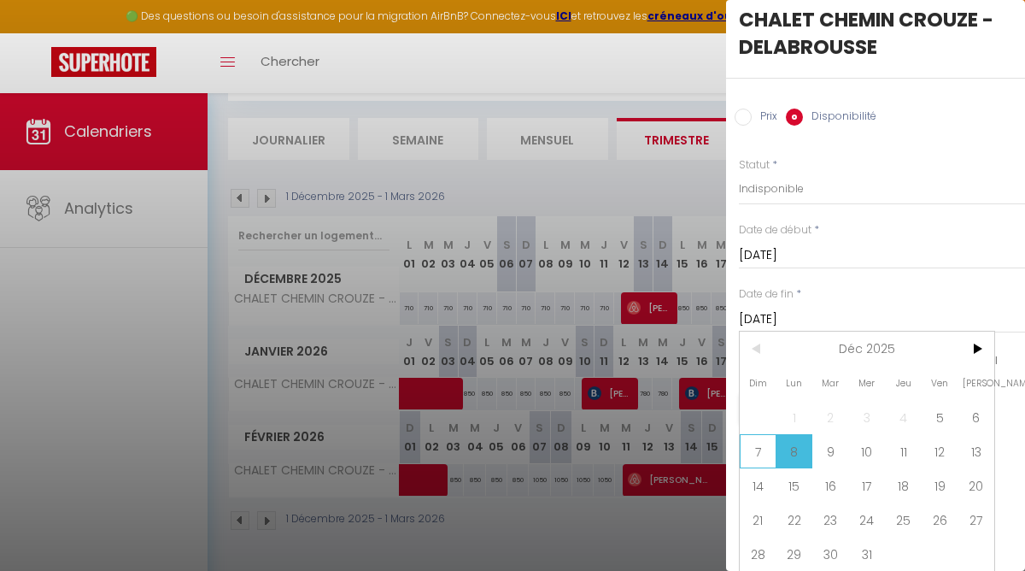
click at [758, 444] on span "7" at bounding box center [758, 451] width 37 height 34
type input "[DATE]"
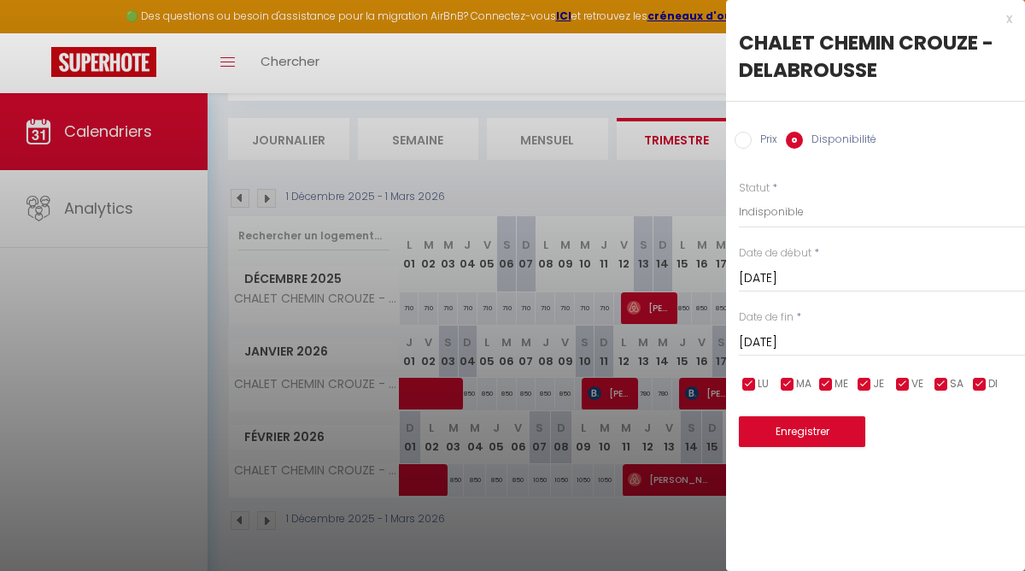
scroll to position [0, 0]
click at [785, 428] on button "Enregistrer" at bounding box center [802, 431] width 126 height 31
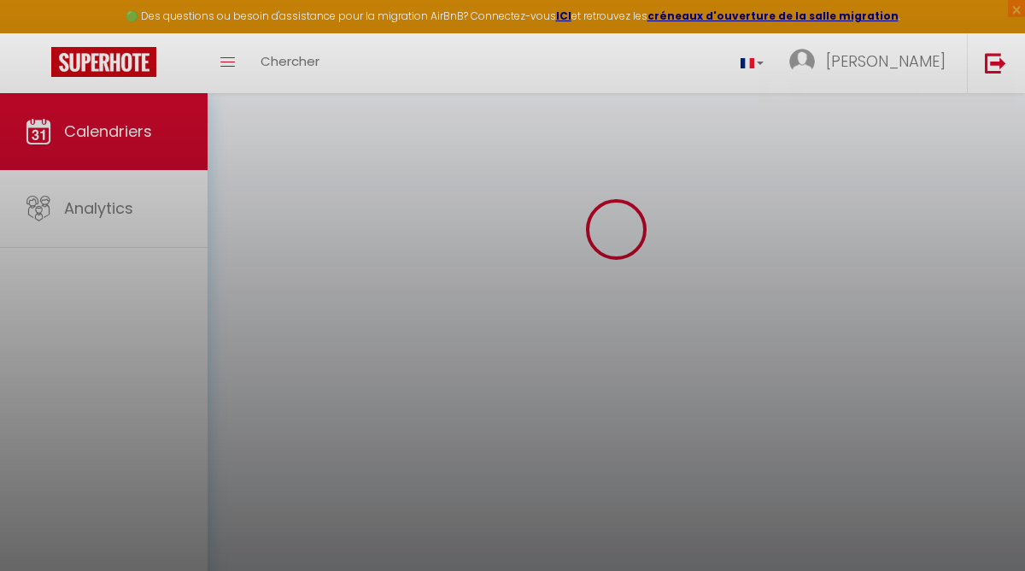
select select "0"
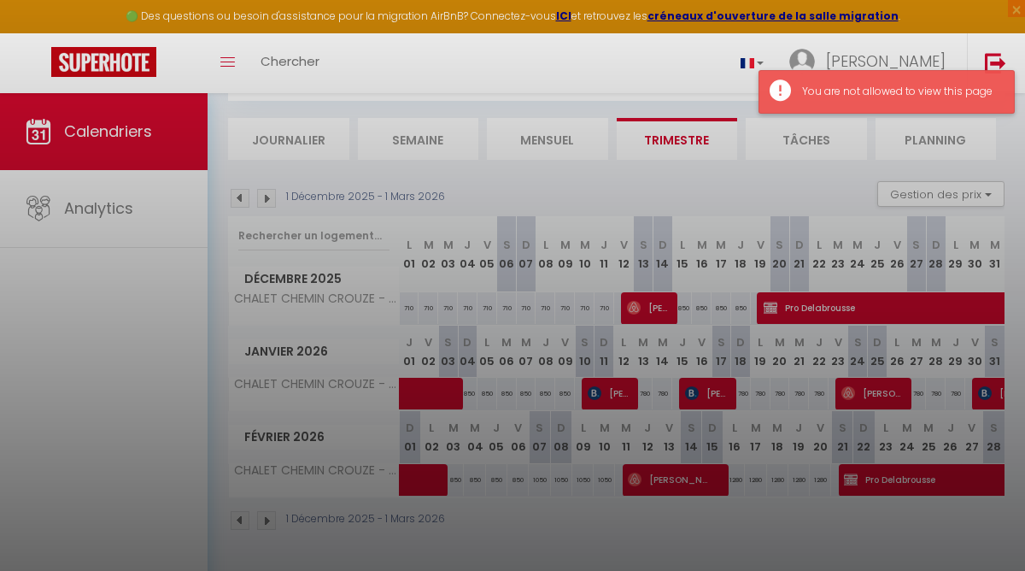
click at [812, 80] on div "You are not allowed to view this page" at bounding box center [887, 92] width 256 height 44
